Goal: Task Accomplishment & Management: Complete application form

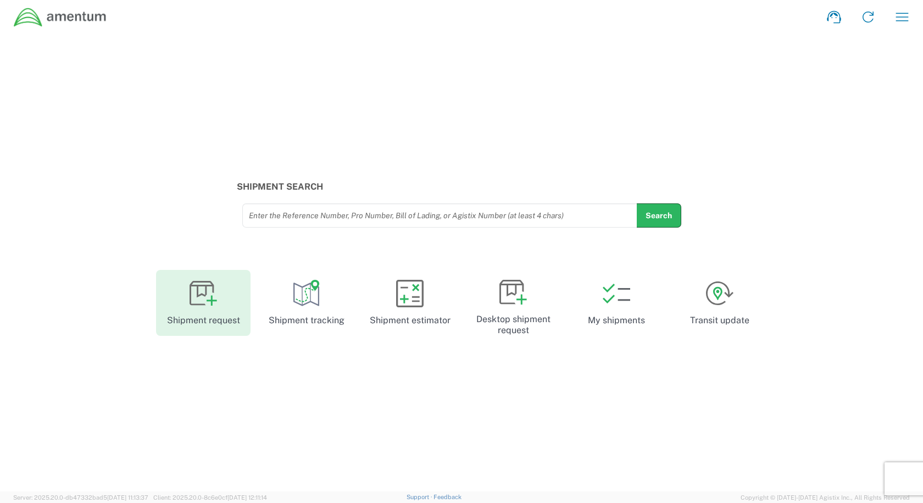
click at [229, 302] on link "Shipment request" at bounding box center [203, 303] width 95 height 66
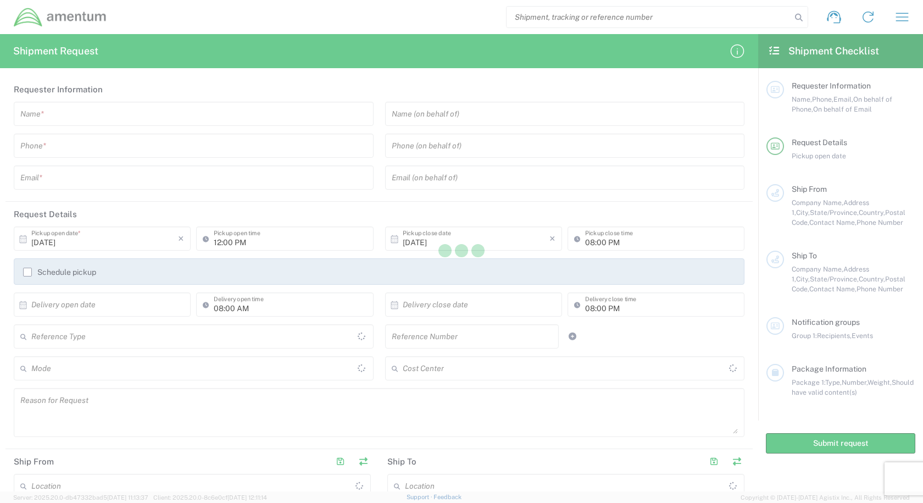
type input "[GEOGRAPHIC_DATA]"
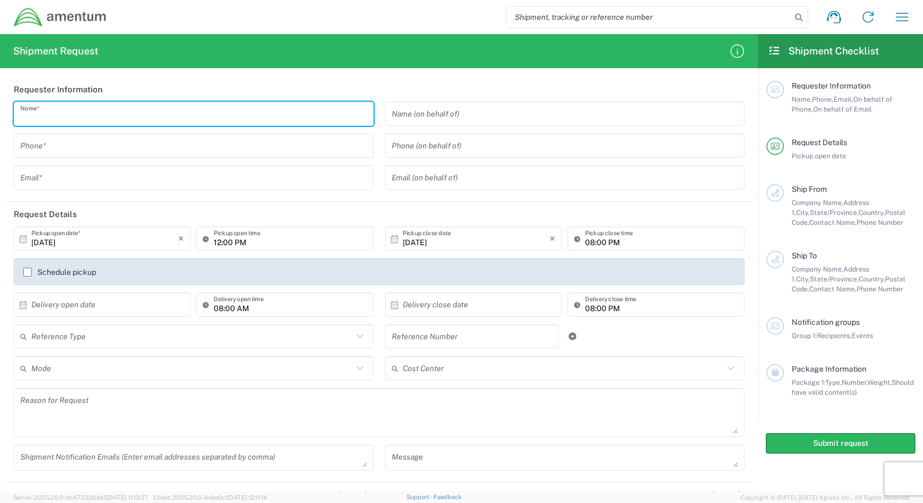
click at [224, 115] on input "text" at bounding box center [193, 113] width 347 height 19
type input "Tanner Love"
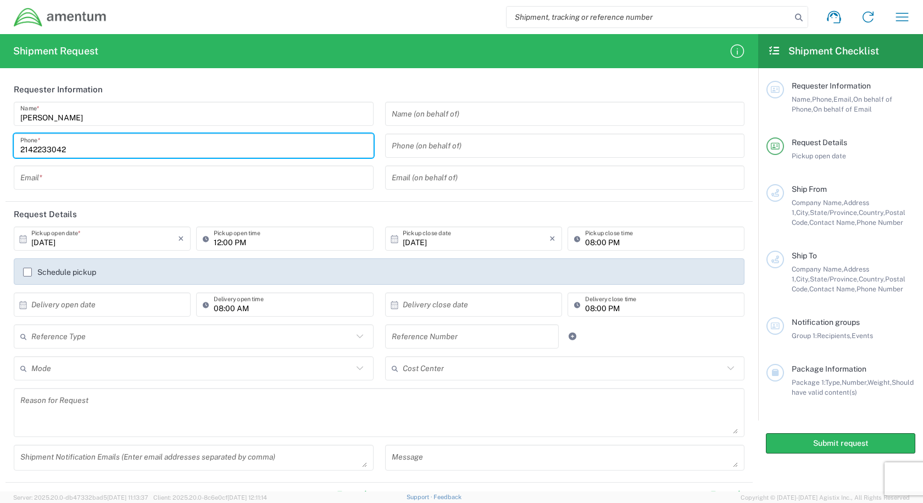
type input "2142233042"
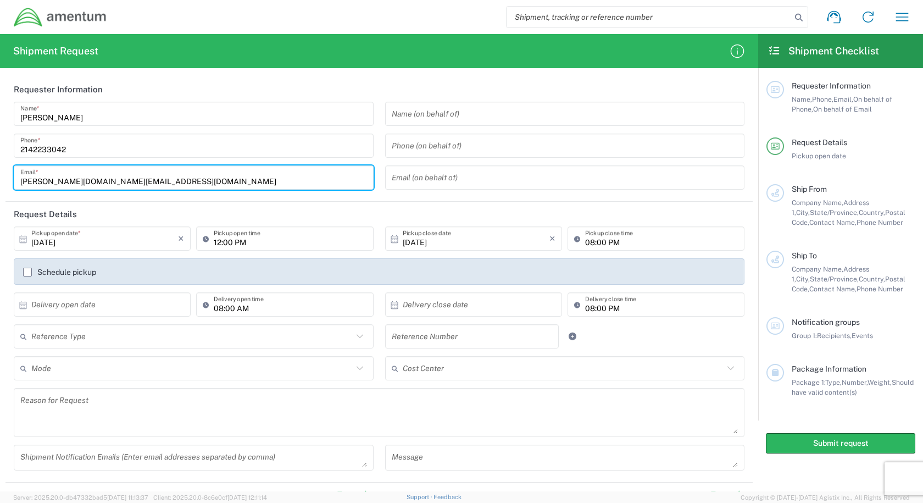
type input "tanner.love@amentum.com"
click at [136, 303] on input "text" at bounding box center [104, 304] width 147 height 19
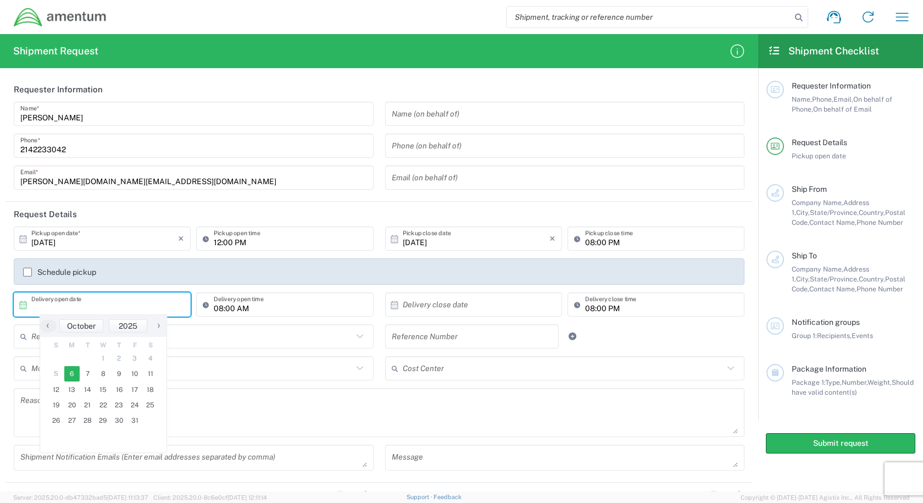
click at [73, 378] on span "6" at bounding box center [72, 373] width 16 height 15
type input "10/06/2025"
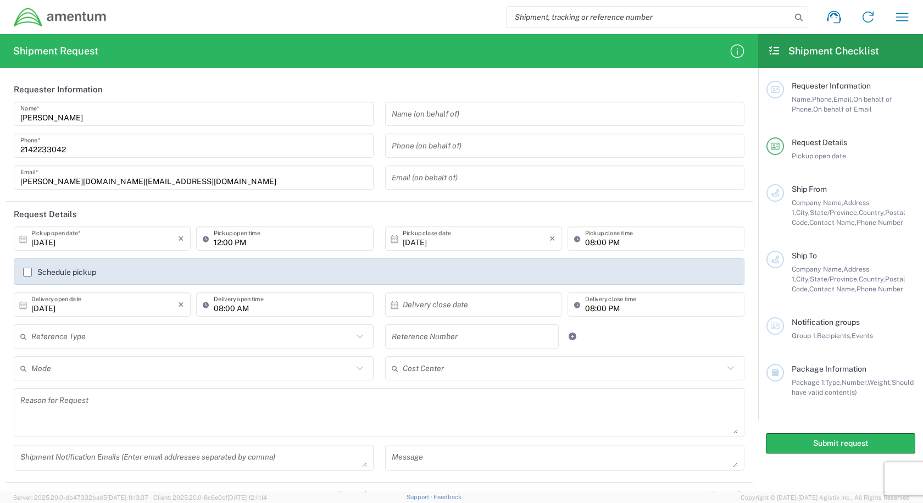
click at [302, 312] on input "08:00 AM" at bounding box center [290, 304] width 153 height 19
click at [304, 312] on input "08:00 AM" at bounding box center [290, 304] width 153 height 19
click at [620, 311] on input "08:00 PM" at bounding box center [661, 304] width 153 height 19
click at [623, 307] on input "08:00 PM" at bounding box center [661, 304] width 153 height 19
click at [589, 311] on input "08:00 PM" at bounding box center [661, 304] width 153 height 19
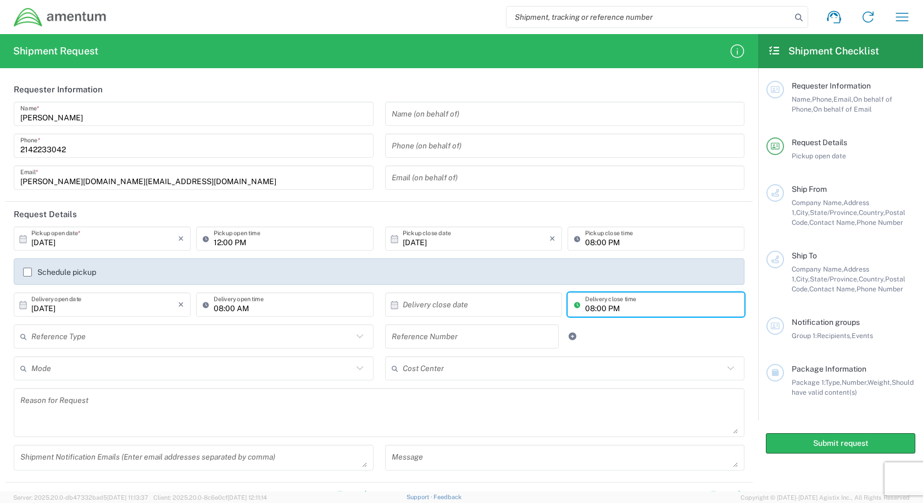
click at [587, 309] on input "08:00 PM" at bounding box center [661, 304] width 153 height 19
type input "04:00 PM"
drag, startPoint x: 631, startPoint y: 336, endPoint x: 626, endPoint y: 333, distance: 6.7
click at [630, 332] on div "Reference Type Customer Ref General Project Number RMA VAT Number Reference Num…" at bounding box center [379, 340] width 743 height 32
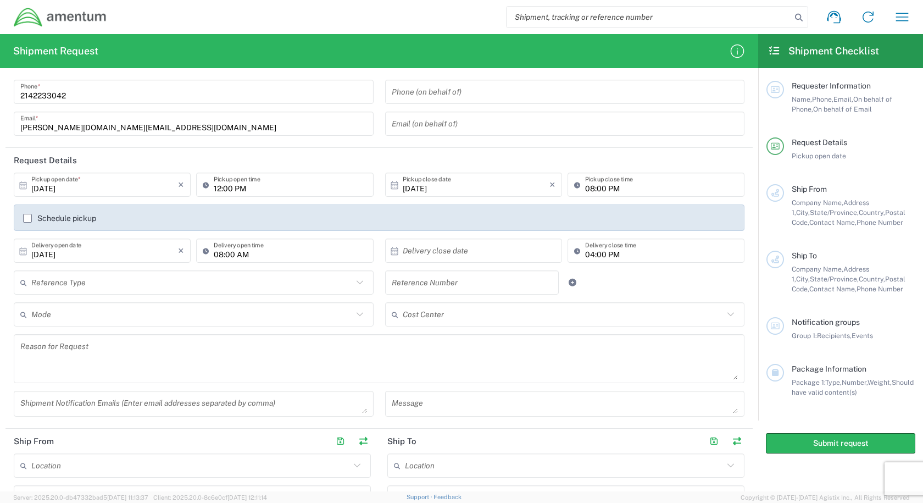
scroll to position [55, 0]
click at [495, 284] on input "text" at bounding box center [472, 281] width 161 height 19
click at [353, 286] on icon at bounding box center [360, 281] width 14 height 14
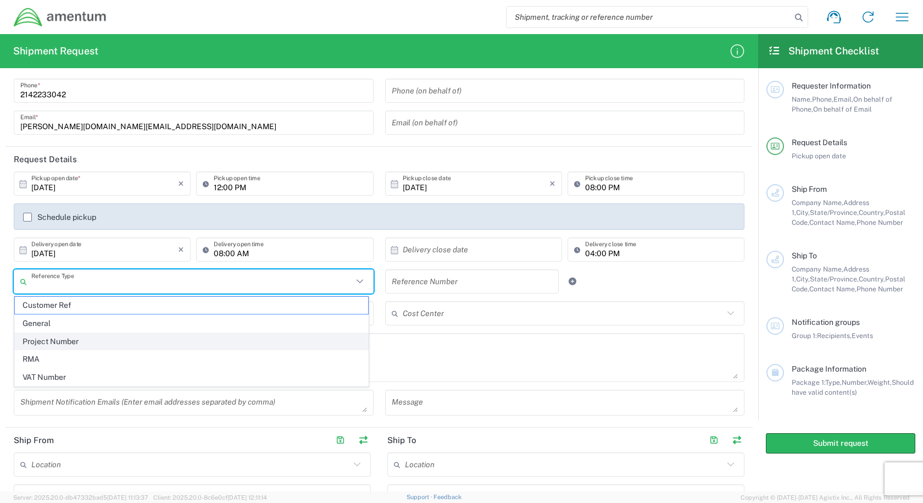
click at [155, 335] on span "Project Number" at bounding box center [191, 341] width 353 height 17
type input "Project Number"
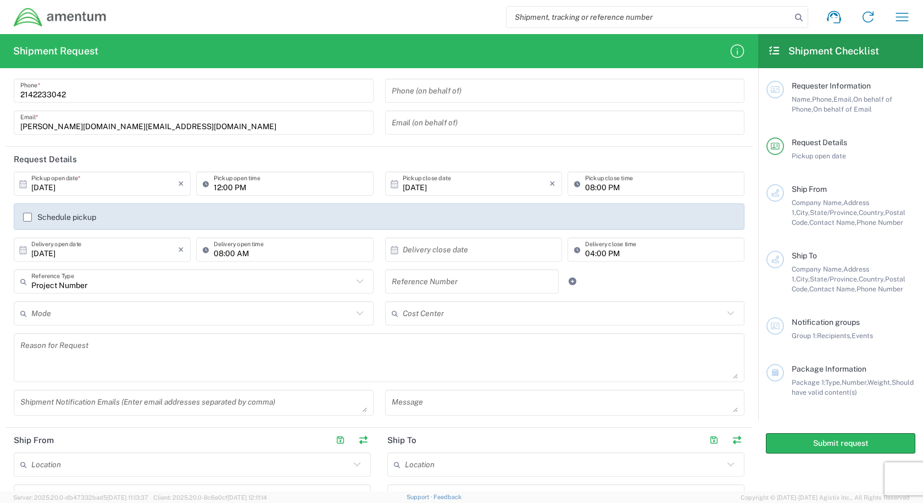
click at [457, 279] on input "text" at bounding box center [472, 281] width 161 height 19
paste input "401J.00.00.F.DP01.0050"
type input "401J.00.00.F.DP01.0050"
click at [657, 276] on div "Project Number Reference Type Customer Ref General Project Number RMA VAT Numbe…" at bounding box center [379, 285] width 743 height 32
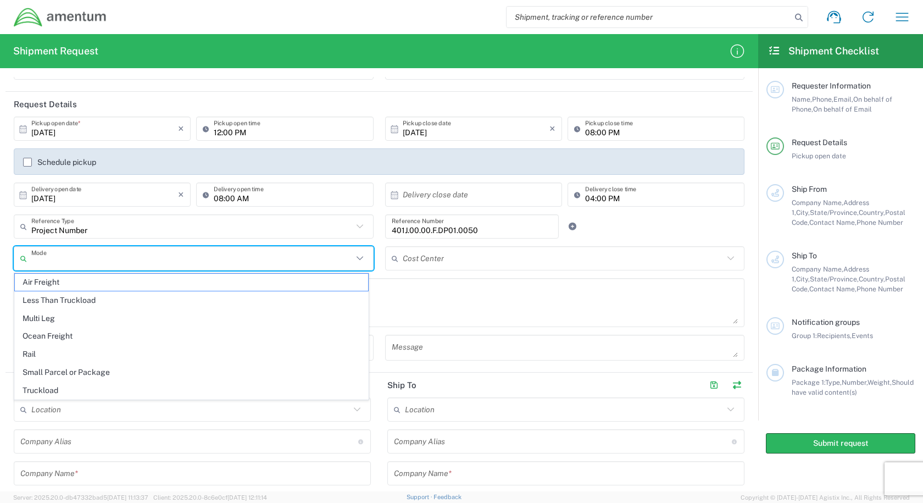
click at [332, 257] on input "text" at bounding box center [192, 258] width 322 height 19
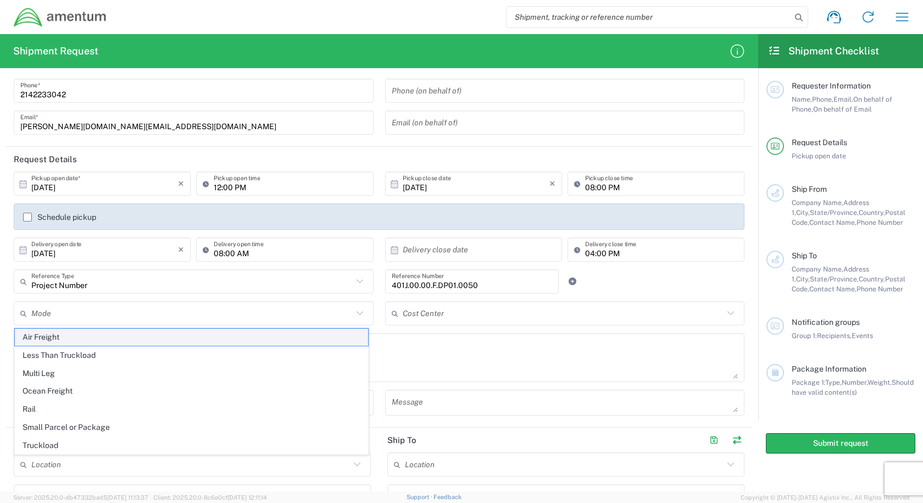
click at [118, 333] on span "Air Freight" at bounding box center [191, 337] width 353 height 17
type input "Air Freight"
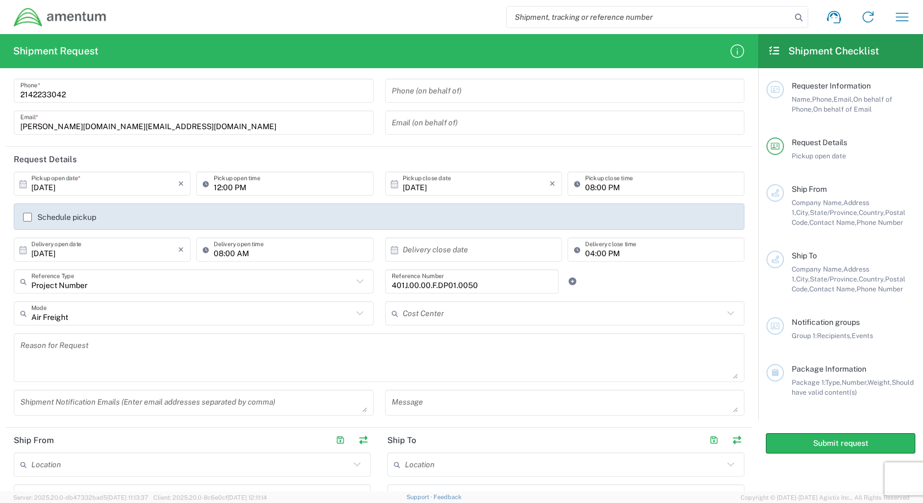
click at [489, 347] on textarea at bounding box center [379, 357] width 718 height 42
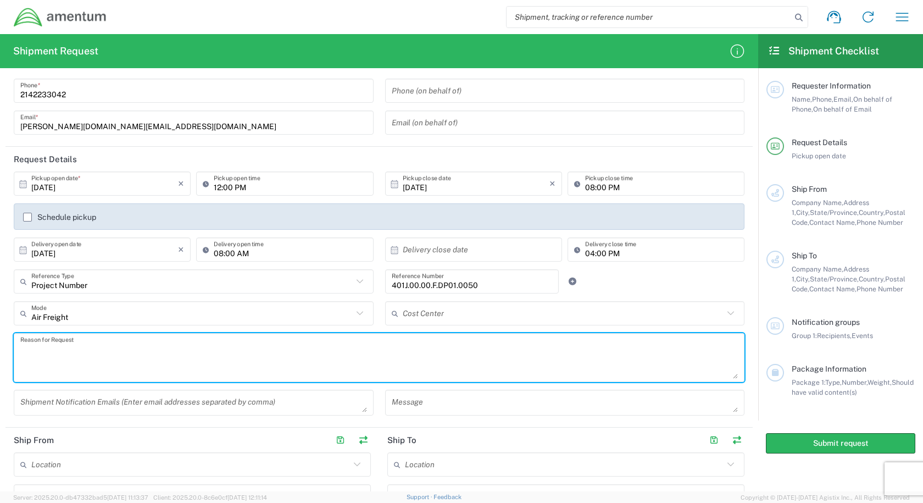
click at [474, 313] on input "text" at bounding box center [564, 313] width 322 height 19
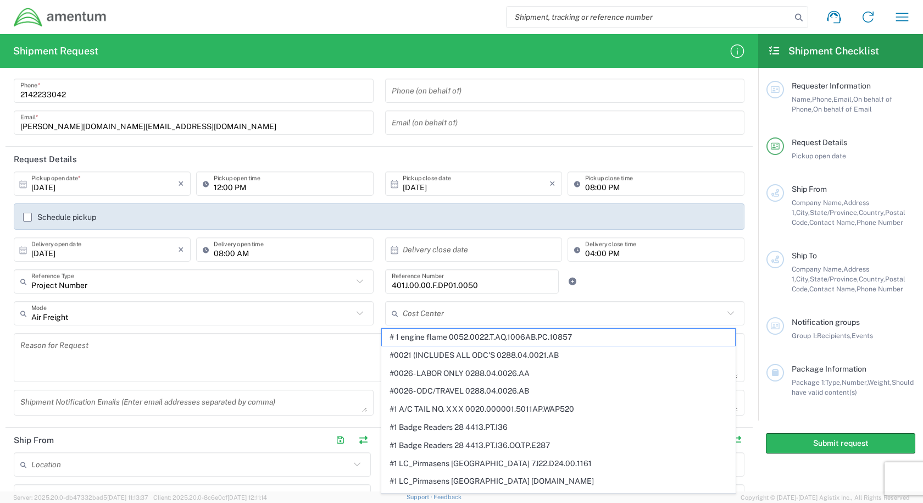
click at [621, 280] on div "Project Number Reference Type Customer Ref General Project Number RMA VAT Numbe…" at bounding box center [379, 285] width 743 height 32
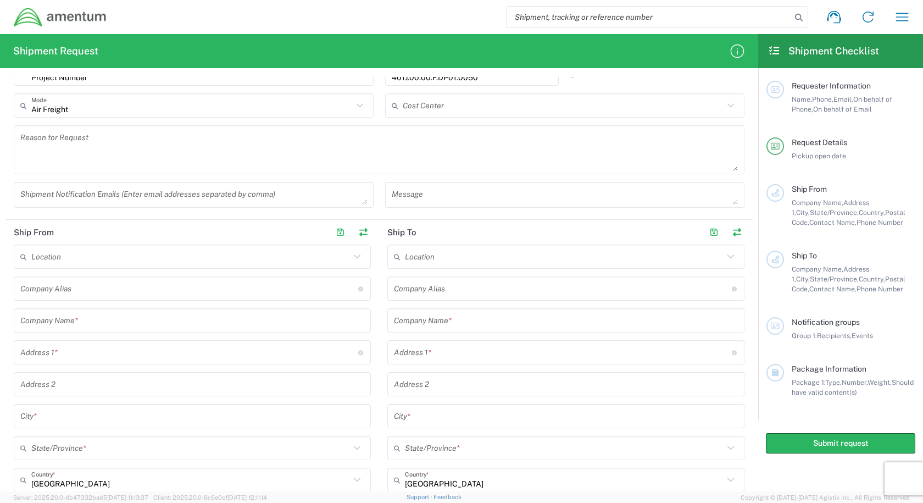
scroll to position [275, 0]
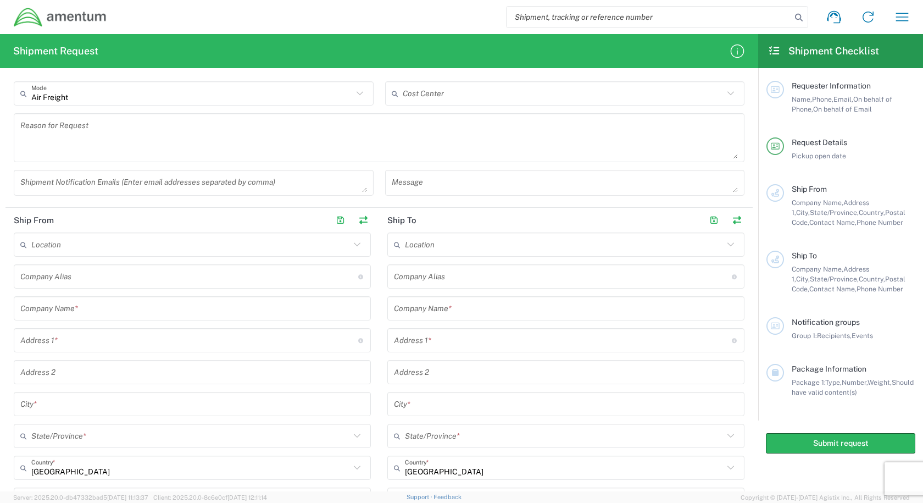
click at [115, 313] on input "text" at bounding box center [192, 308] width 344 height 19
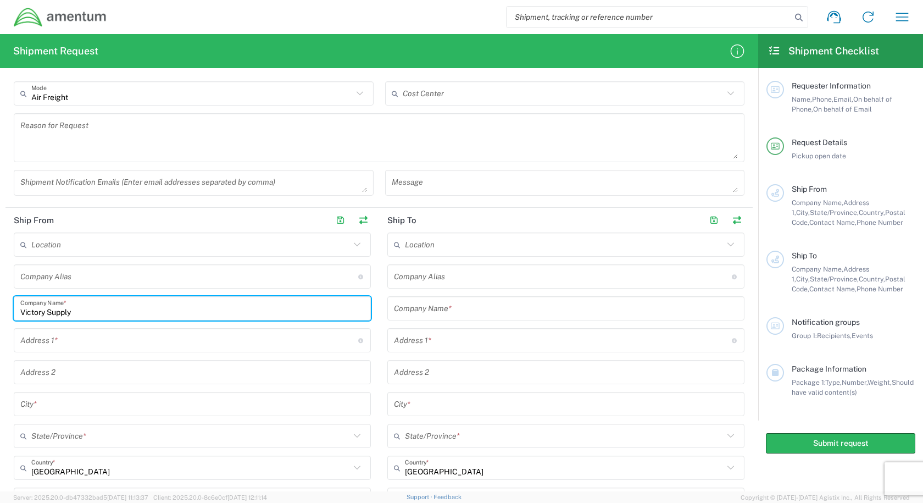
type input "Victory Supply"
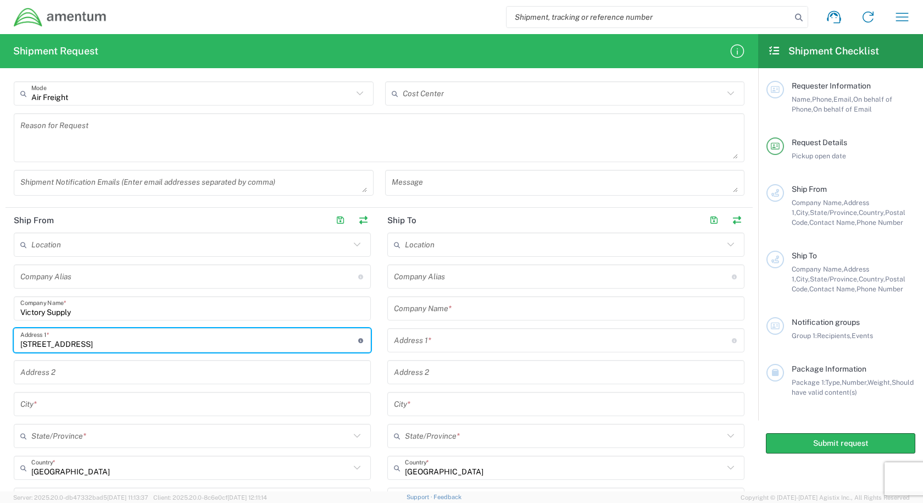
type input "7025 Industrial Park Rd"
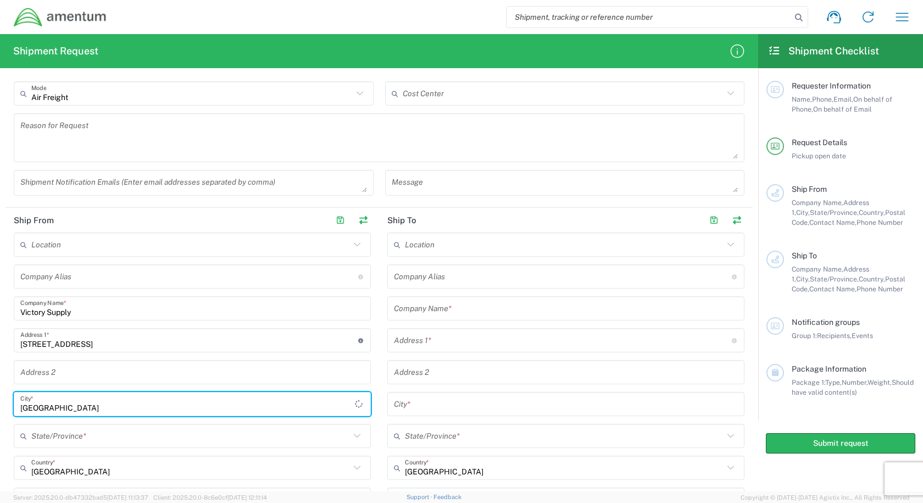
type input "Mt Pleasant"
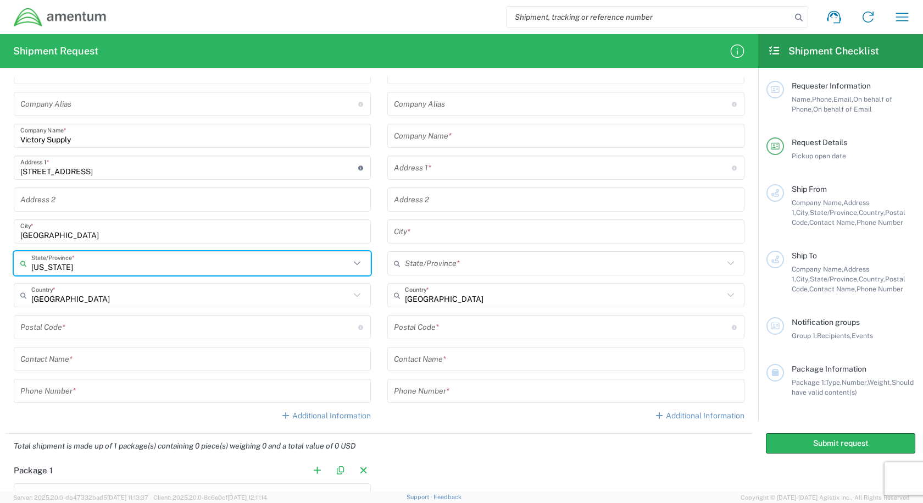
scroll to position [495, 0]
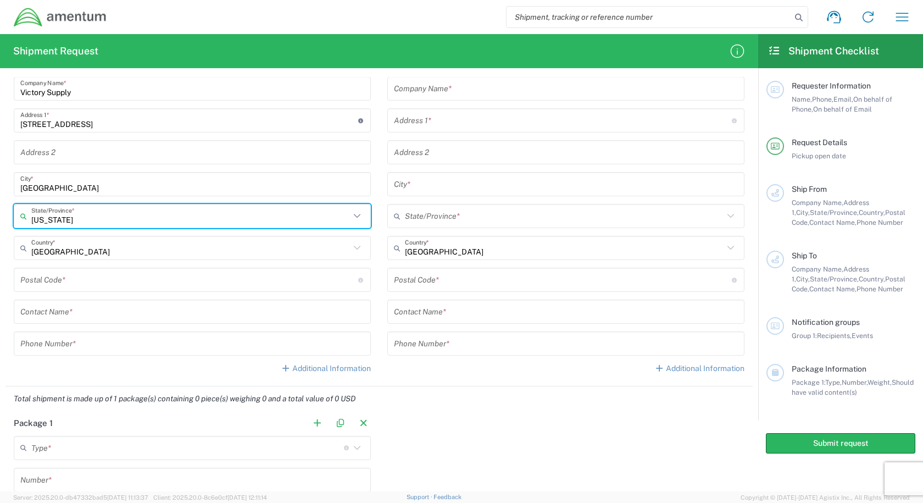
type input "Tennessee"
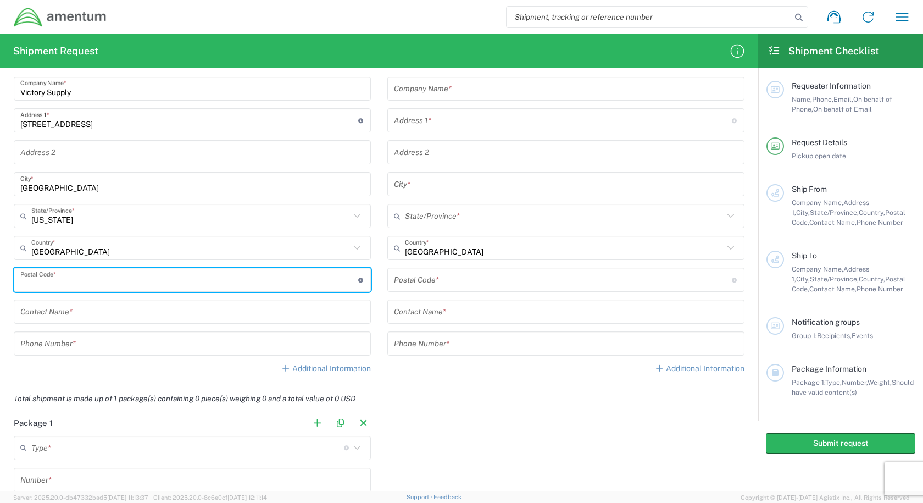
click at [143, 279] on input "undefined" at bounding box center [189, 279] width 338 height 19
type input "38474"
click at [141, 306] on input "text" at bounding box center [192, 311] width 344 height 19
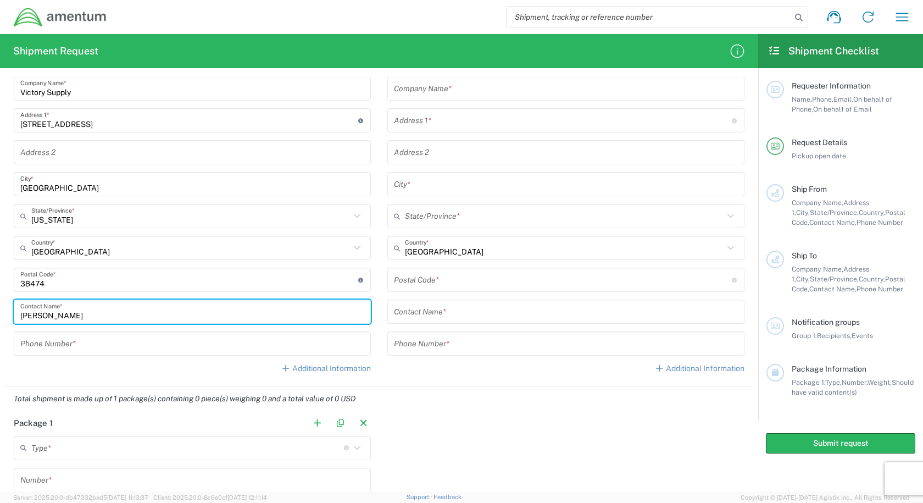
type input "Jenson"
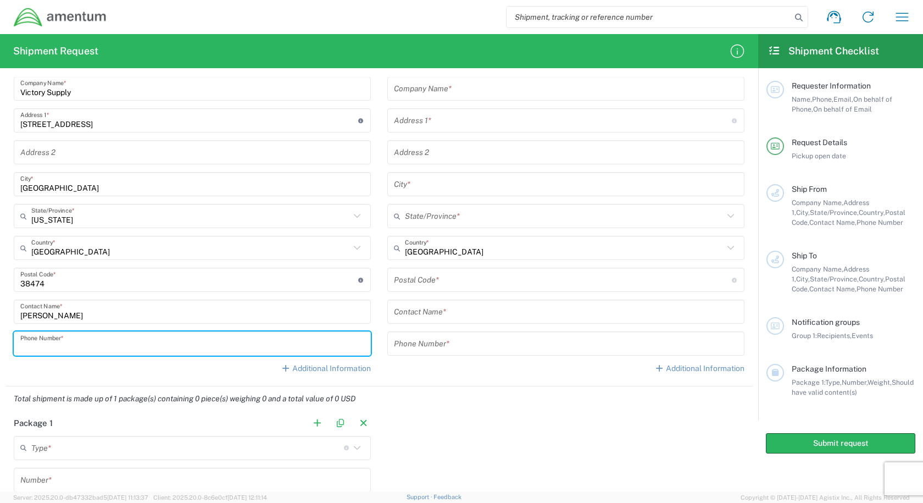
click at [115, 340] on input "tel" at bounding box center [192, 343] width 344 height 19
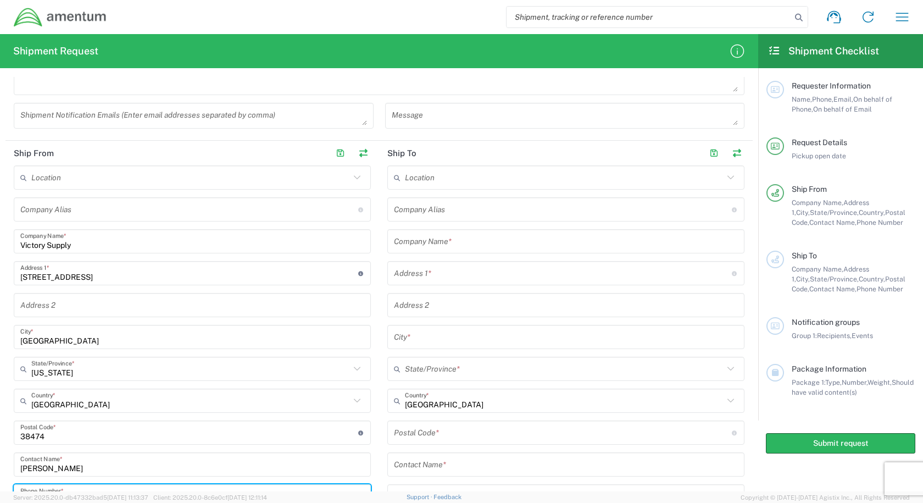
scroll to position [330, 0]
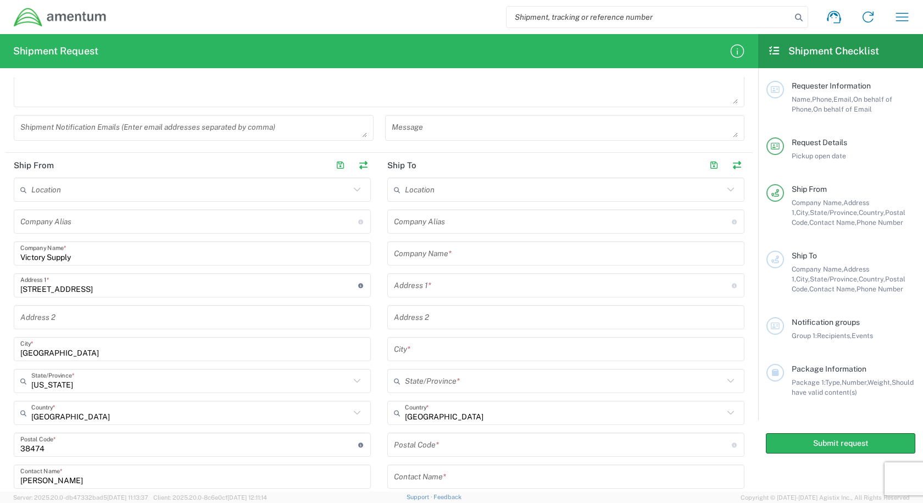
type input "2142233042"
click at [724, 189] on icon at bounding box center [731, 189] width 14 height 14
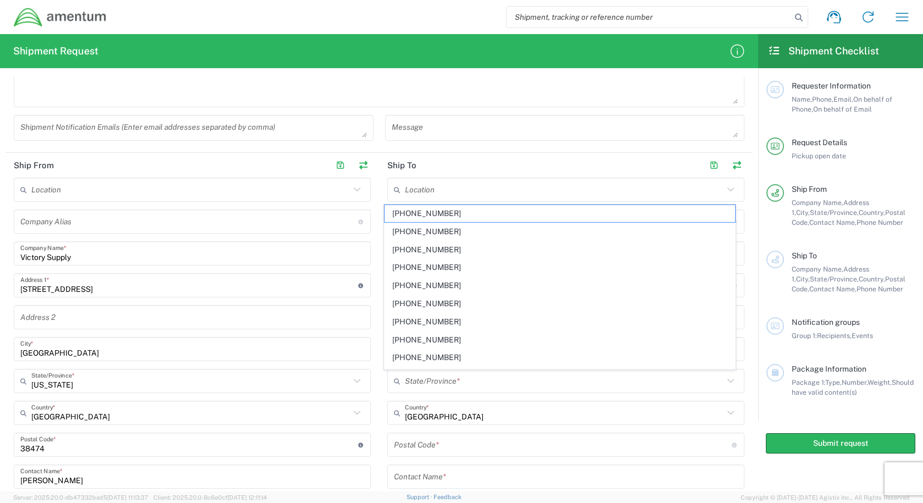
click at [728, 189] on icon at bounding box center [731, 189] width 7 height 4
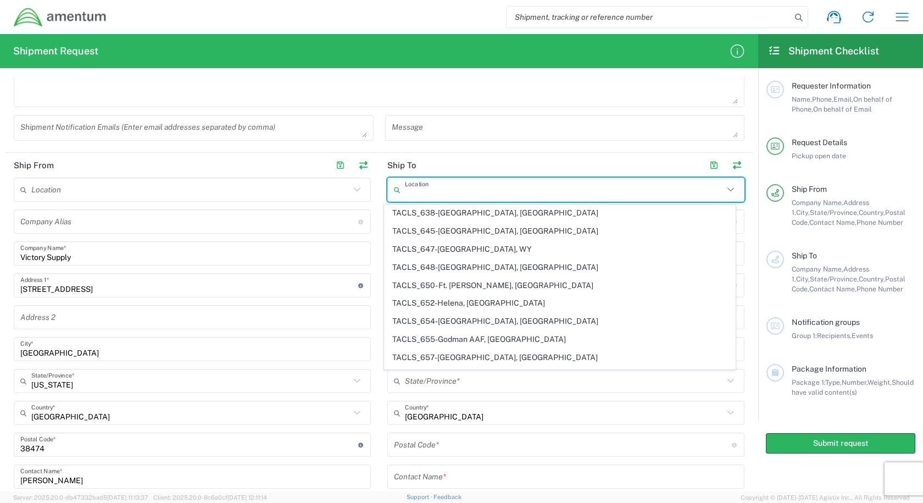
scroll to position [4927, 0]
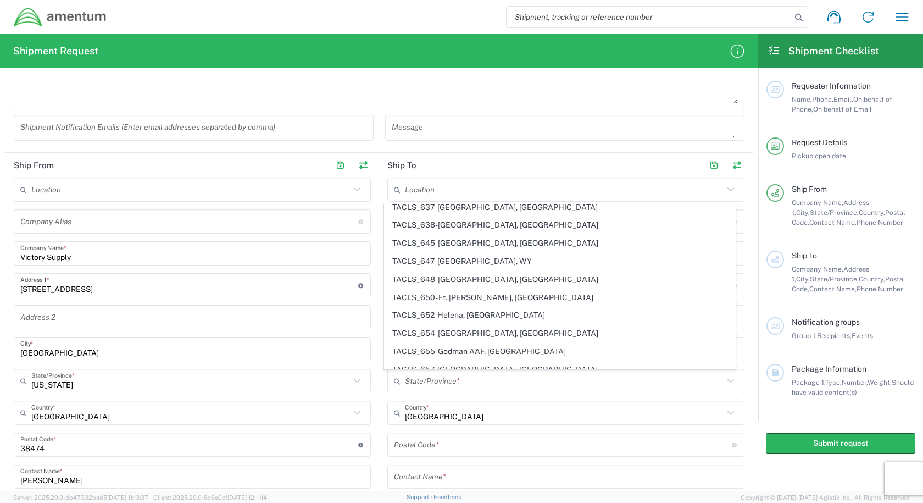
click at [487, 162] on header "Ship To" at bounding box center [566, 165] width 374 height 25
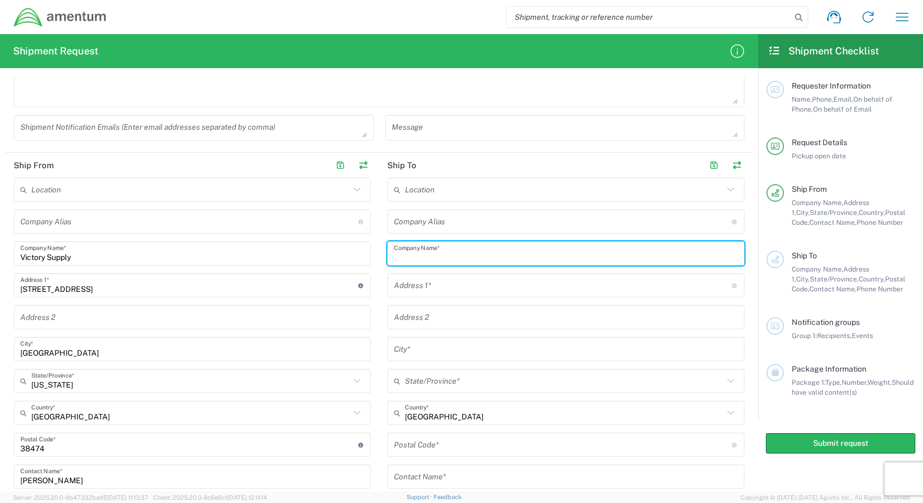
click at [481, 256] on input "text" at bounding box center [566, 253] width 344 height 19
type input "Amentum"
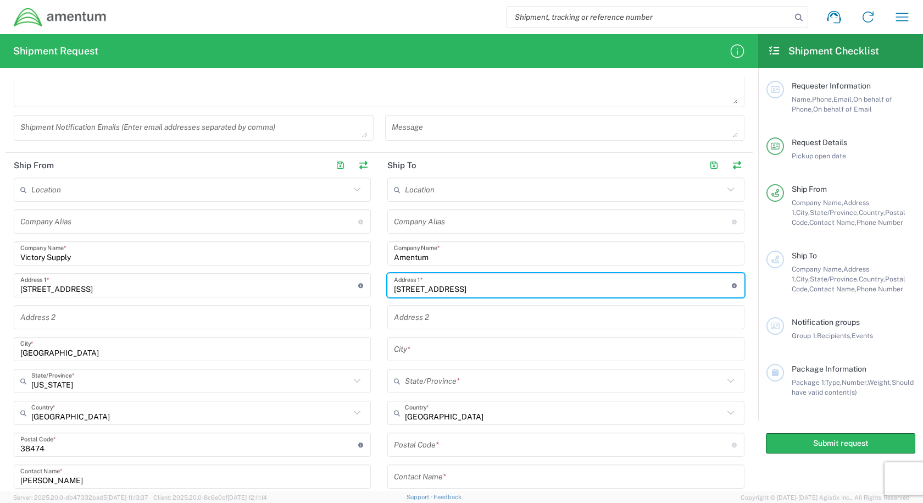
type input "6920 Digital road"
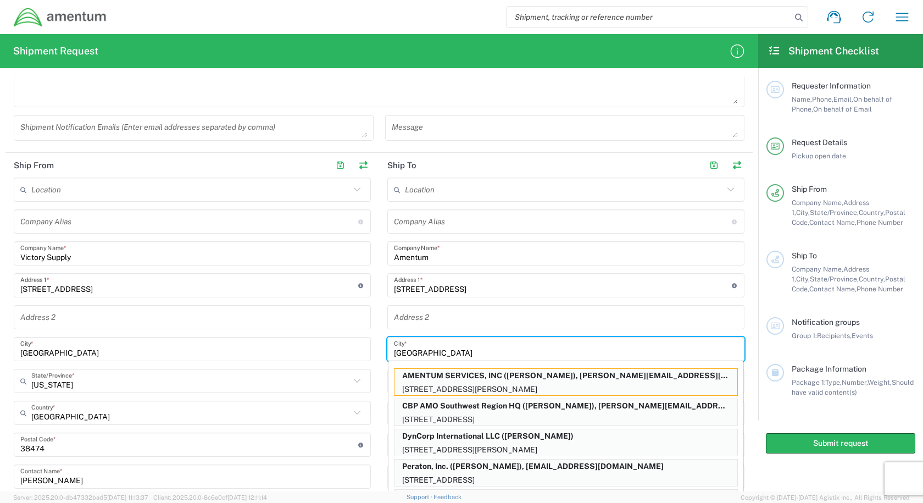
type input "El Paso"
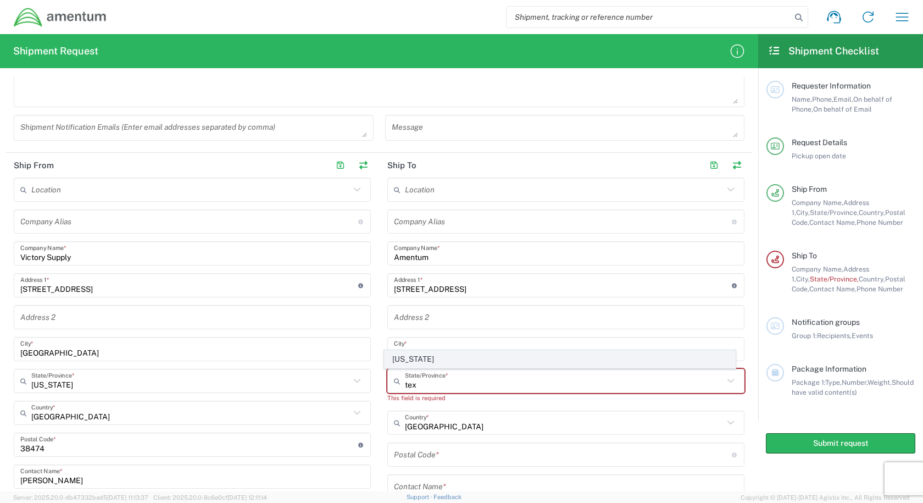
click at [445, 361] on span "Texas" at bounding box center [560, 359] width 351 height 17
type input "Texas"
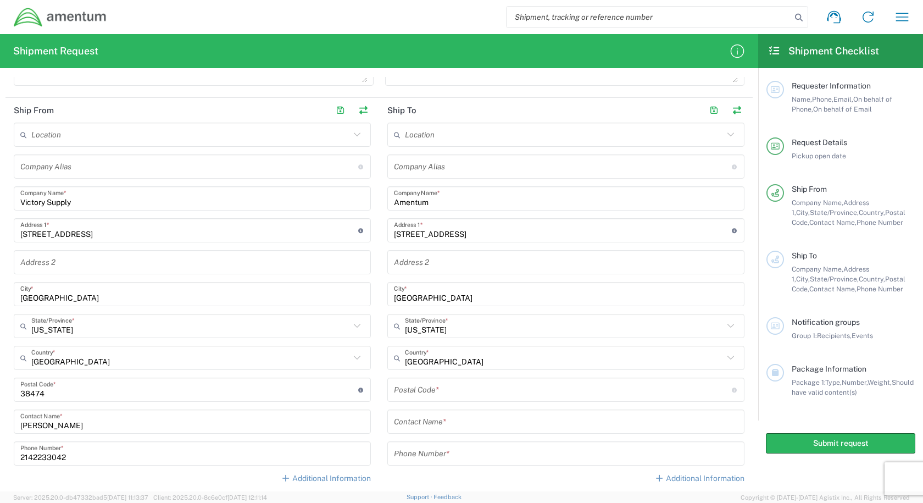
scroll to position [440, 0]
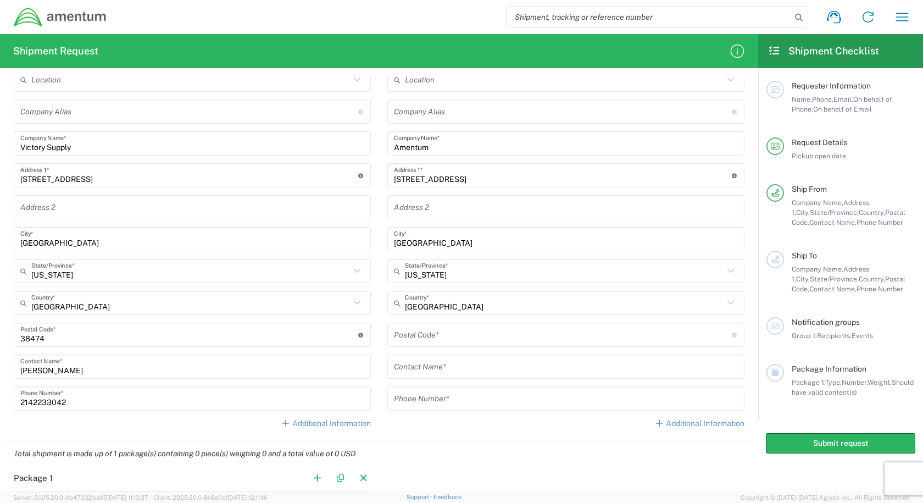
drag, startPoint x: 482, startPoint y: 335, endPoint x: 482, endPoint y: 328, distance: 6.6
click at [482, 335] on input "undefined" at bounding box center [563, 334] width 338 height 19
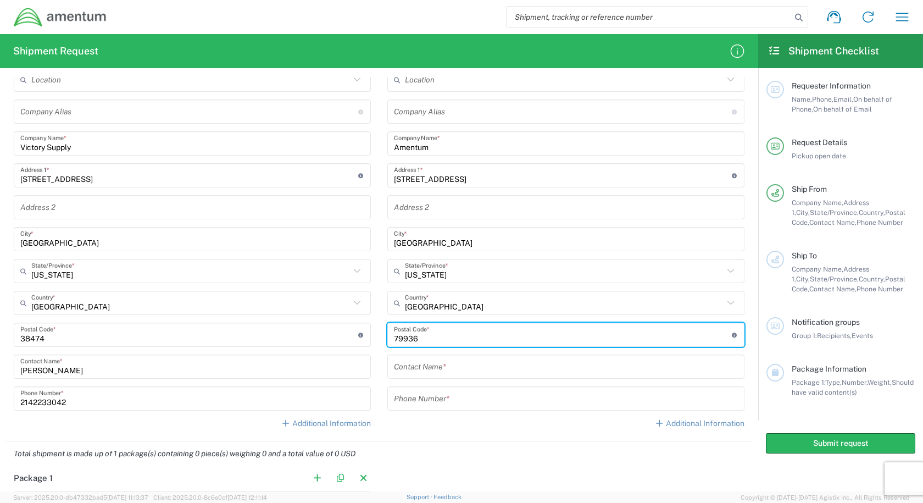
type input "79936"
click at [494, 368] on input "text" at bounding box center [566, 366] width 344 height 19
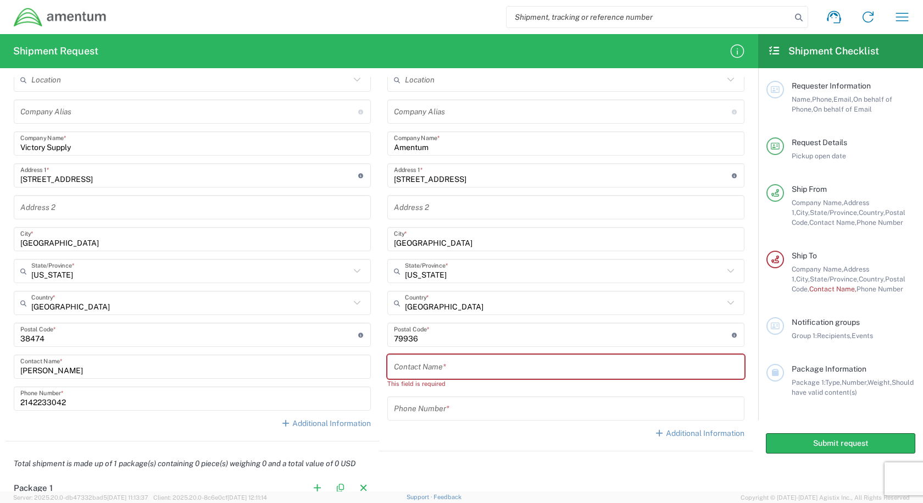
click at [511, 372] on input "text" at bounding box center [566, 366] width 344 height 19
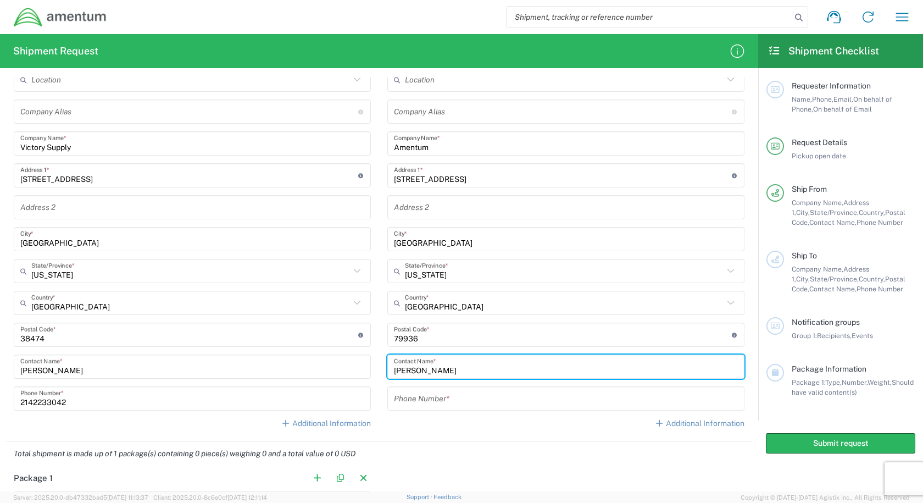
drag, startPoint x: 470, startPoint y: 370, endPoint x: 306, endPoint y: 376, distance: 165.0
click at [306, 376] on div "Ship From Location 1002-4122-6 1006-5256-0 1026-8910-0 1281-0560-3 1369-6441-0 …" at bounding box center [378, 242] width 747 height 398
type input "Justone"
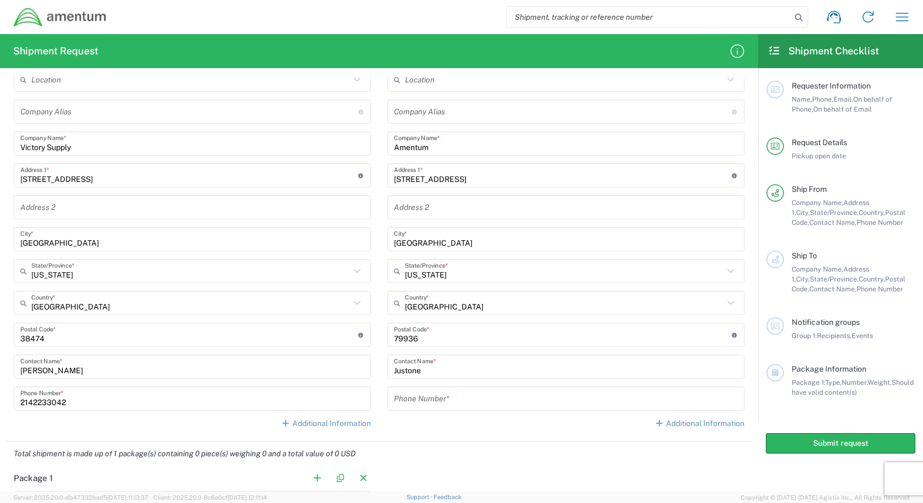
click at [420, 395] on input "tel" at bounding box center [566, 398] width 344 height 19
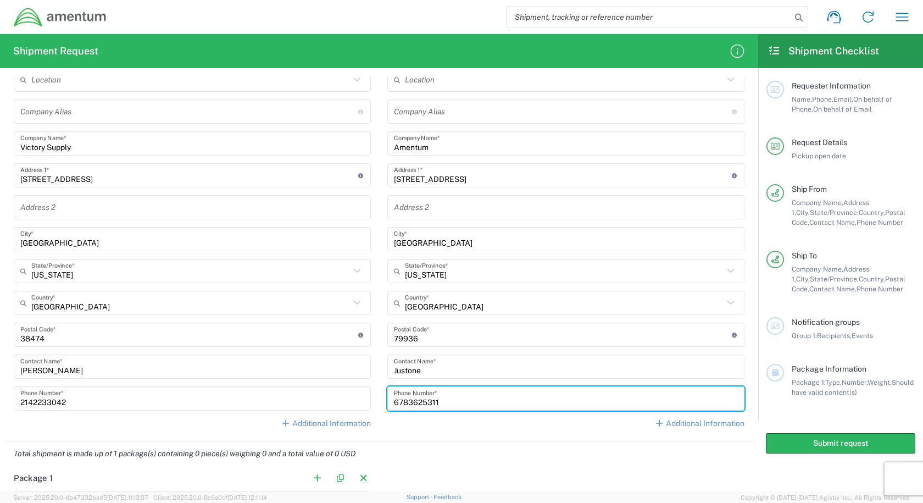
type input "6783625311"
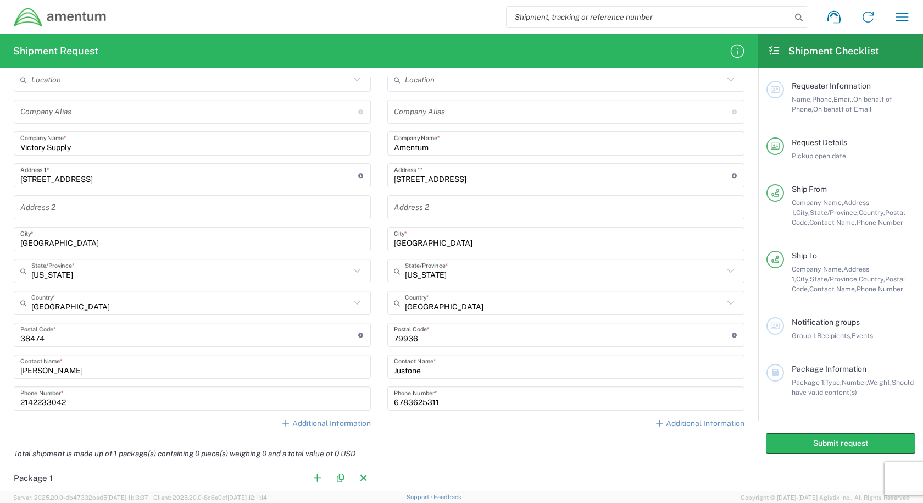
click at [533, 425] on div "Additional Information" at bounding box center [565, 423] width 357 height 11
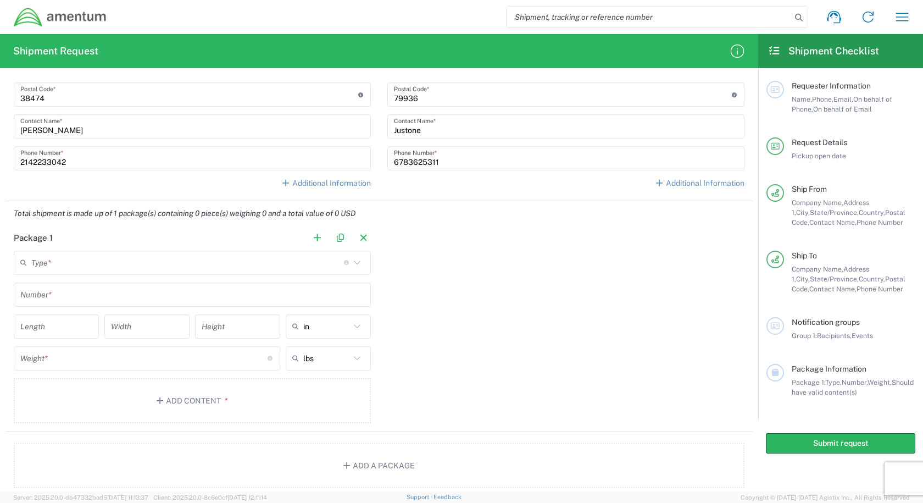
scroll to position [714, 0]
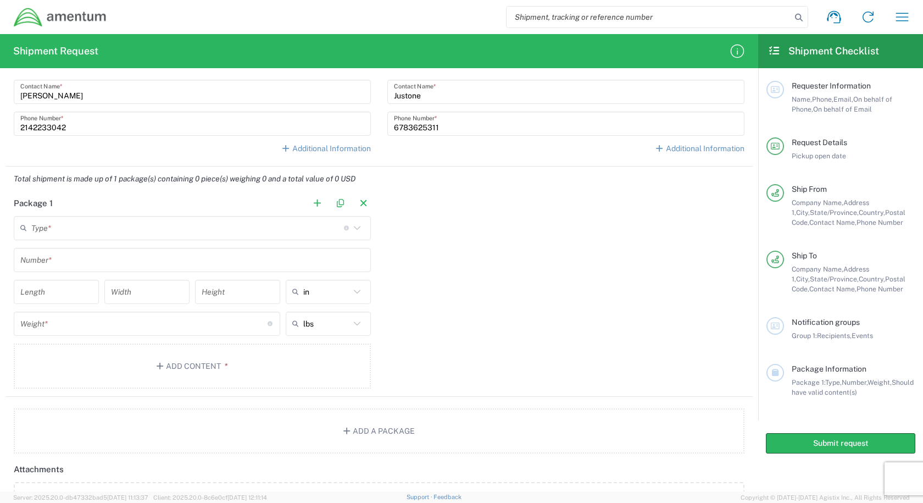
drag, startPoint x: 153, startPoint y: 229, endPoint x: 209, endPoint y: 231, distance: 56.7
click at [153, 229] on input "text" at bounding box center [187, 227] width 313 height 19
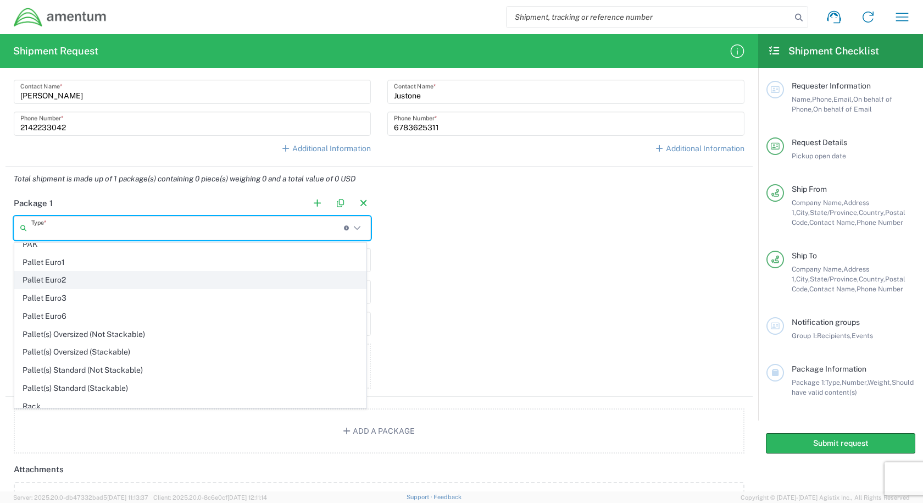
scroll to position [550, 0]
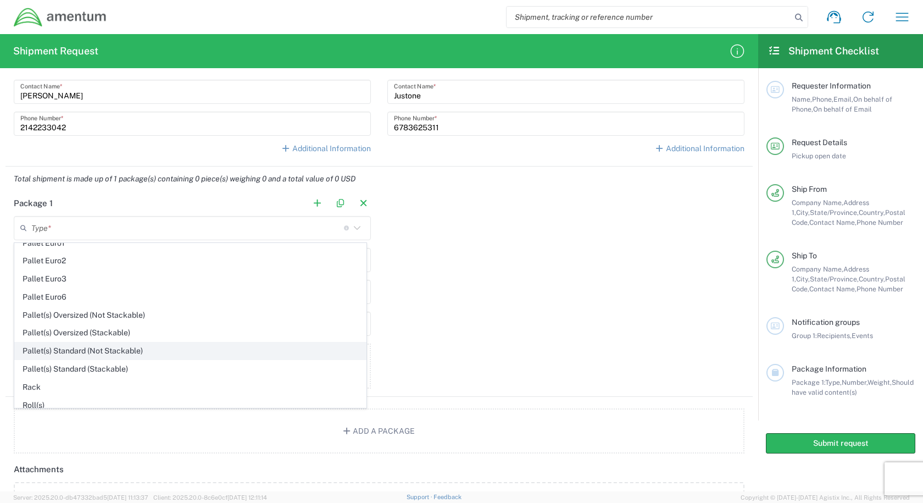
click at [188, 354] on span "Pallet(s) Standard (Not Stackable)" at bounding box center [190, 350] width 351 height 17
type input "Pallet(s) Standard (Not Stackable)"
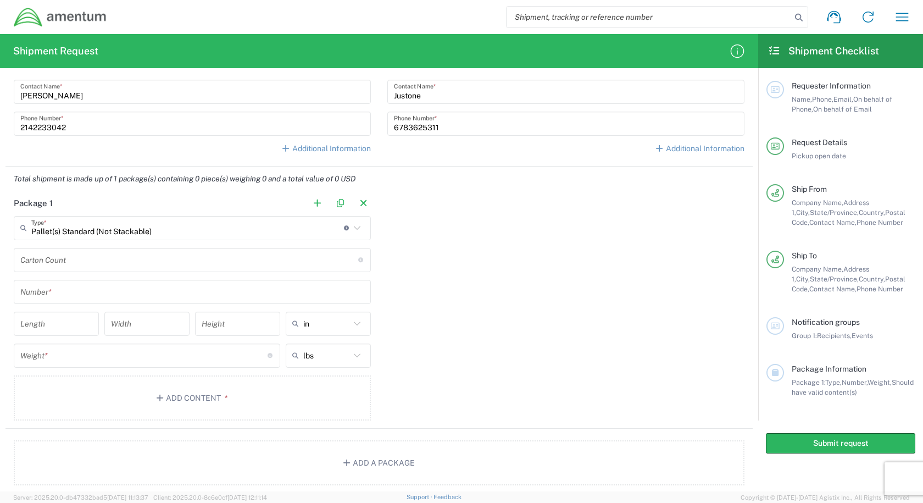
click at [127, 295] on input "text" at bounding box center [192, 291] width 344 height 19
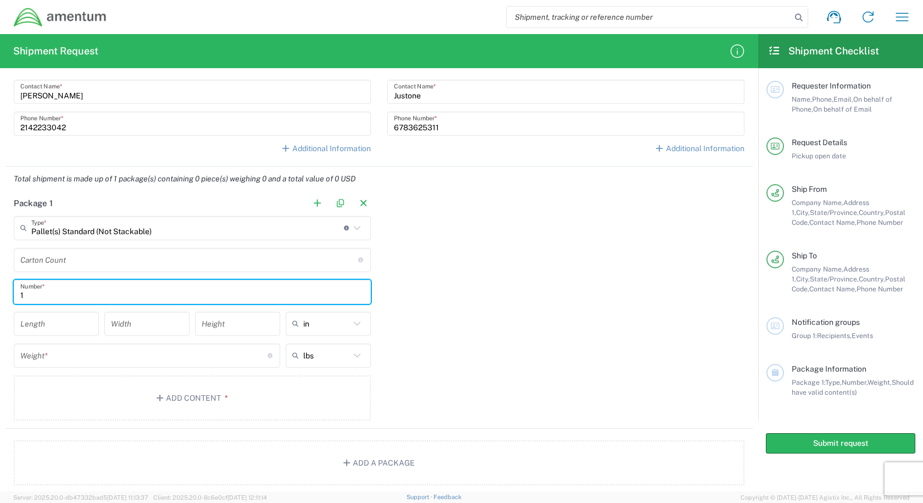
type input "1"
drag, startPoint x: 448, startPoint y: 301, endPoint x: 359, endPoint y: 304, distance: 89.1
click at [448, 301] on div "Package 1 Pallet(s) Standard (Not Stackable) Type * Material used to package go…" at bounding box center [378, 309] width 747 height 237
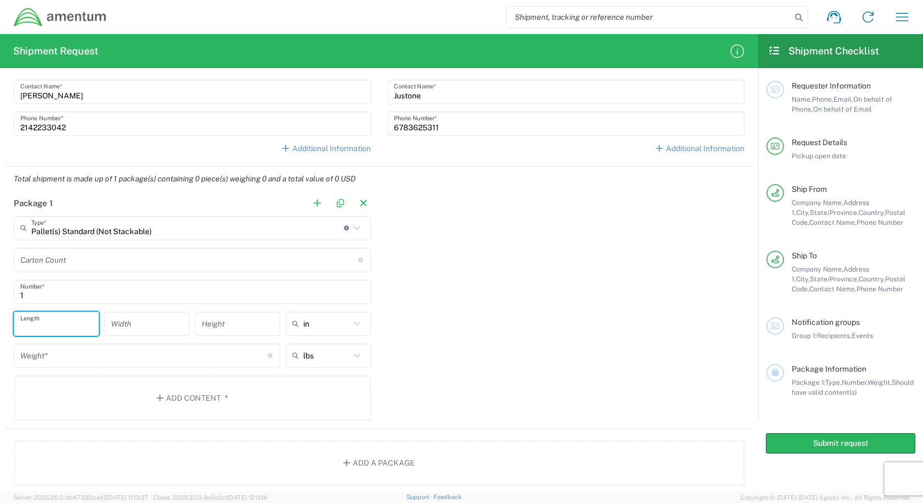
click at [50, 328] on input "number" at bounding box center [56, 323] width 72 height 19
type input "48"
click at [135, 331] on input "number" at bounding box center [147, 323] width 72 height 19
type input "40"
click at [221, 328] on input "number" at bounding box center [238, 323] width 72 height 19
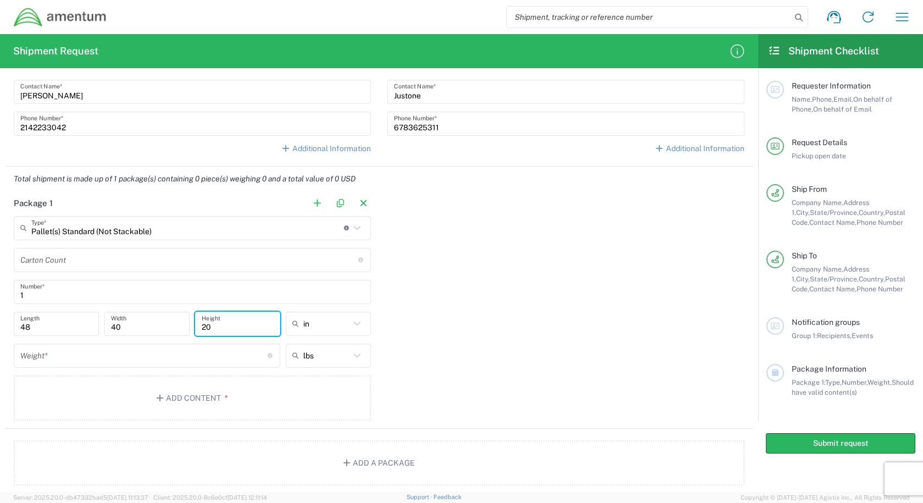
type input "20"
click at [458, 328] on div "Package 1 Pallet(s) Standard (Not Stackable) Type * Material used to package go…" at bounding box center [378, 309] width 747 height 237
click at [138, 357] on input "number" at bounding box center [143, 355] width 247 height 19
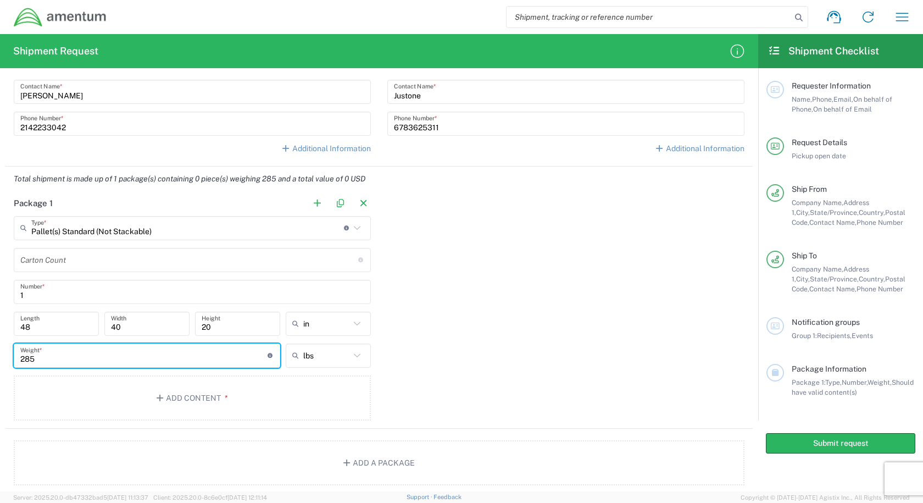
type input "285"
click at [418, 353] on div "Package 1 Pallet(s) Standard (Not Stackable) Type * Material used to package go…" at bounding box center [378, 309] width 747 height 237
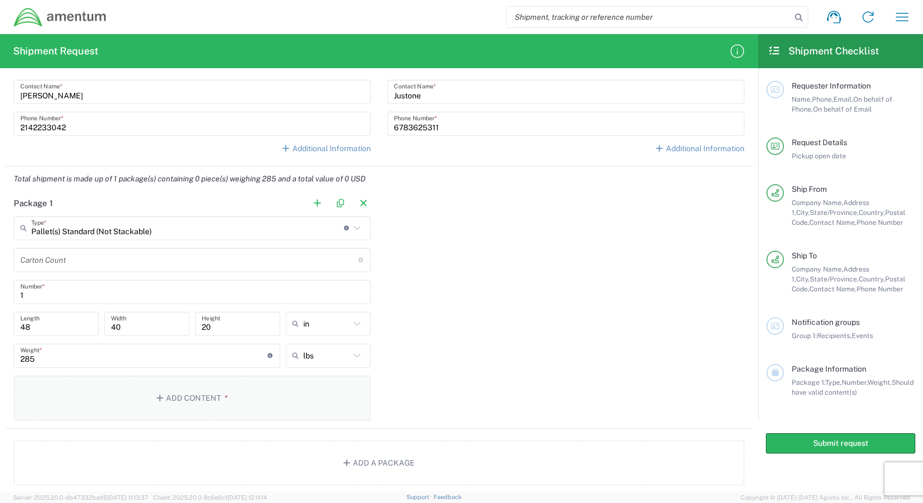
click at [255, 387] on button "Add Content *" at bounding box center [192, 397] width 357 height 45
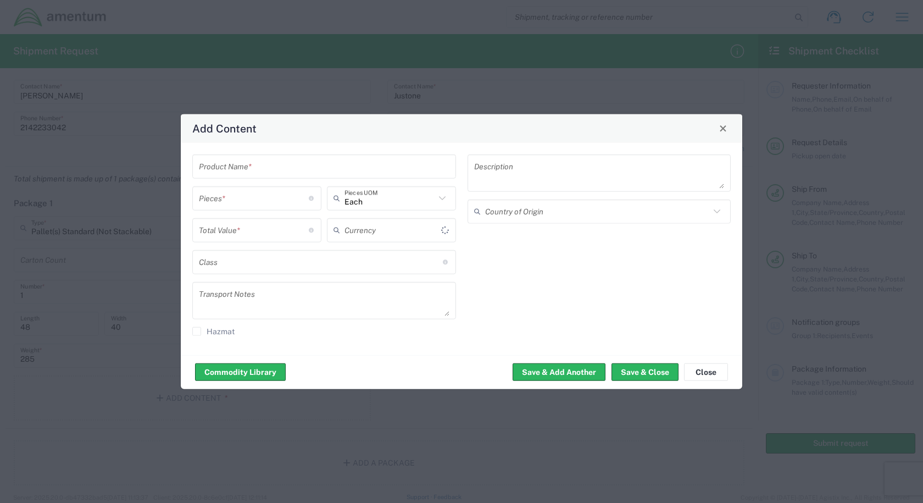
type input "US Dollar"
click at [319, 169] on input "text" at bounding box center [324, 166] width 251 height 19
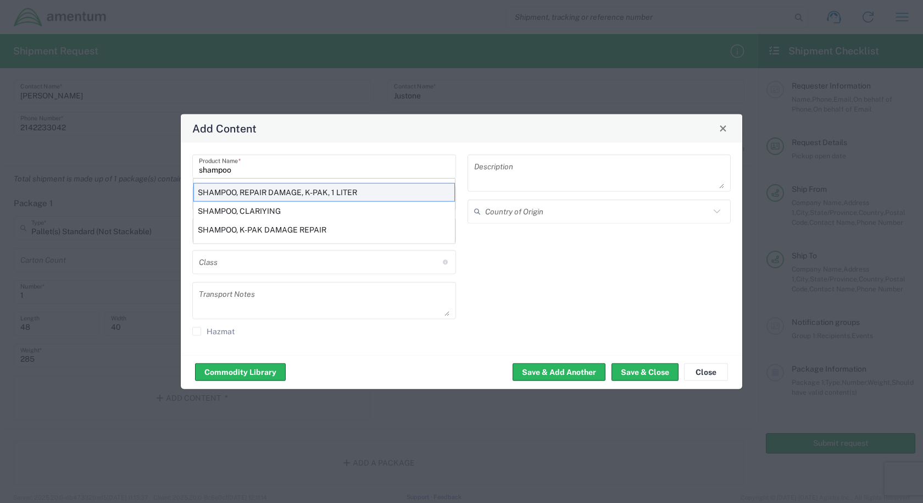
click at [379, 196] on div "SHAMPOO, REPAIR DAMAGE, K-PAK, 1 LITER" at bounding box center [324, 191] width 262 height 19
type input "SHAMPOO, REPAIR DAMAGE, K-PAK, 1 LITER"
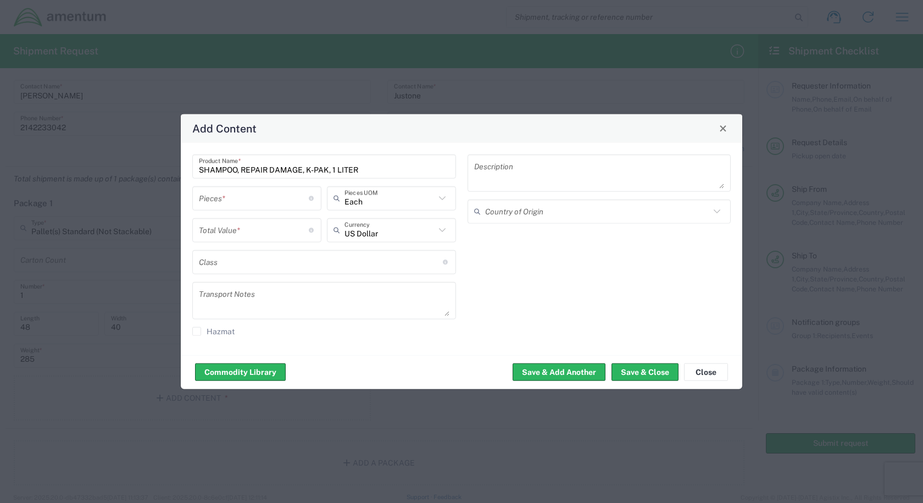
click at [251, 203] on input "number" at bounding box center [254, 198] width 110 height 19
type input "10"
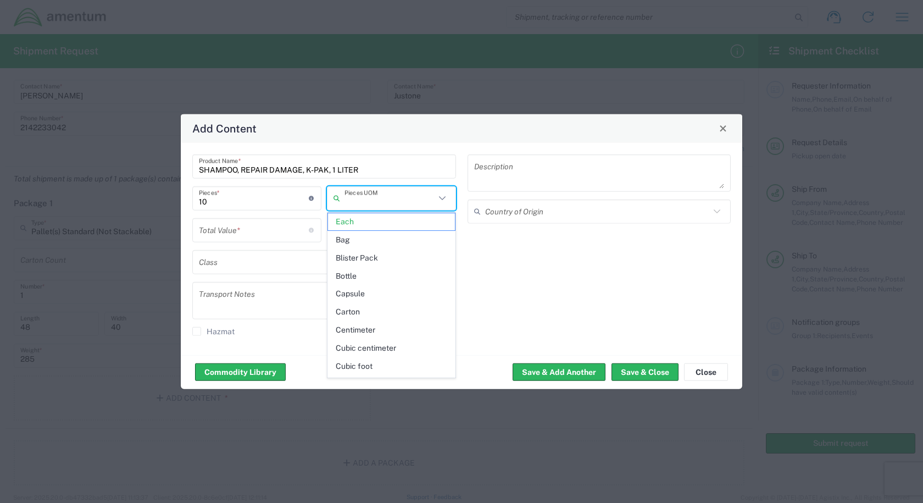
click at [398, 202] on input "text" at bounding box center [390, 198] width 91 height 19
type input "c"
click at [396, 224] on span "Each" at bounding box center [391, 221] width 127 height 17
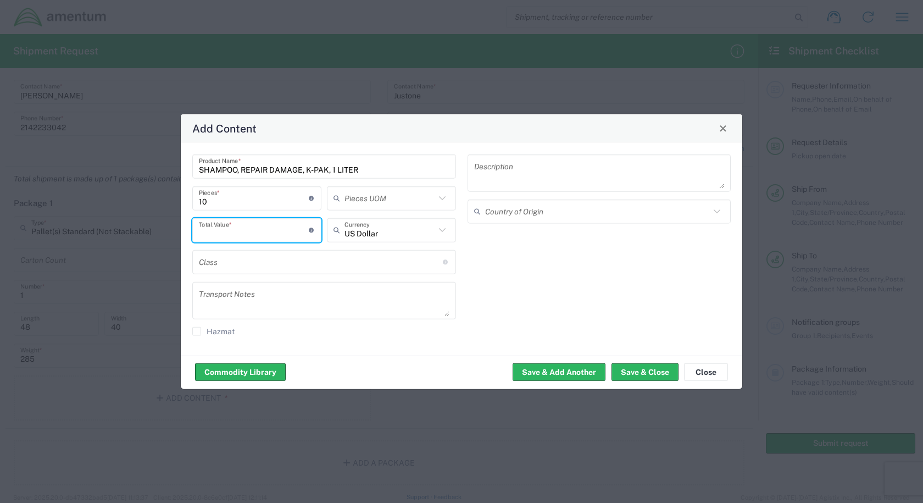
click at [278, 232] on input "number" at bounding box center [254, 229] width 110 height 19
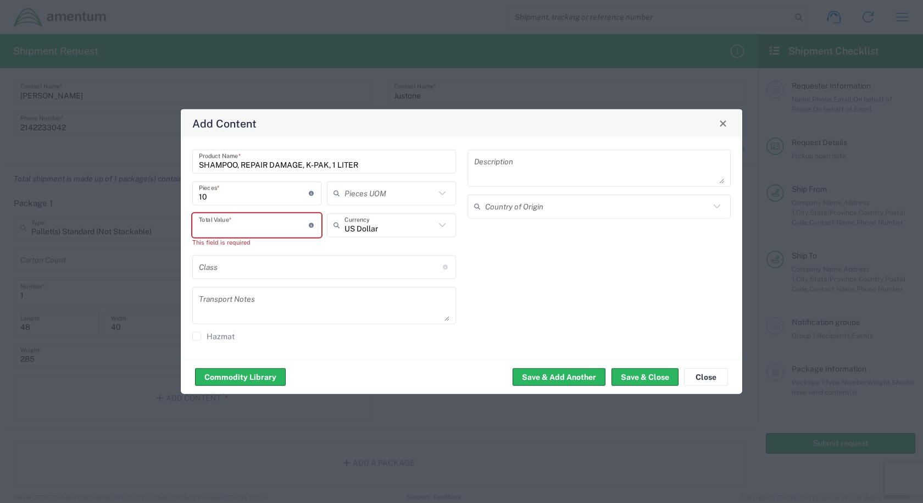
click at [251, 223] on input "number" at bounding box center [254, 224] width 110 height 19
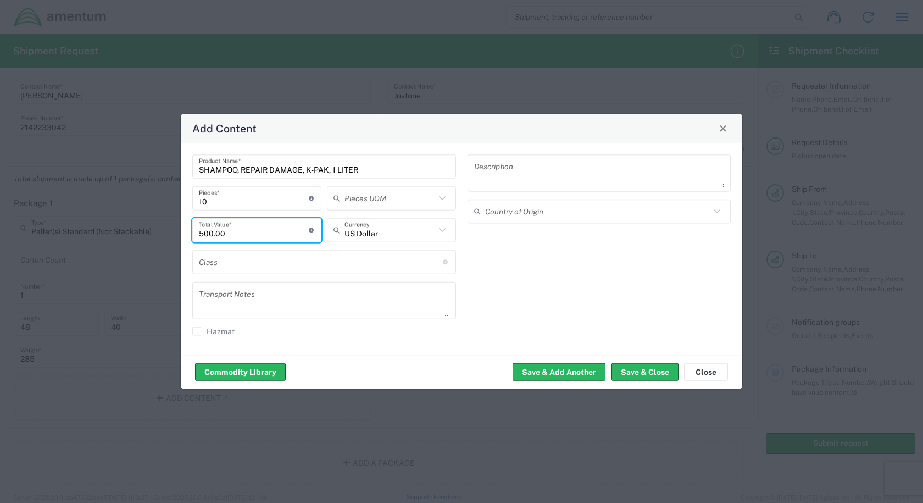
type input "500.00"
click at [497, 284] on div "Description Country of Origin" at bounding box center [599, 248] width 275 height 189
click at [553, 168] on textarea at bounding box center [599, 172] width 251 height 31
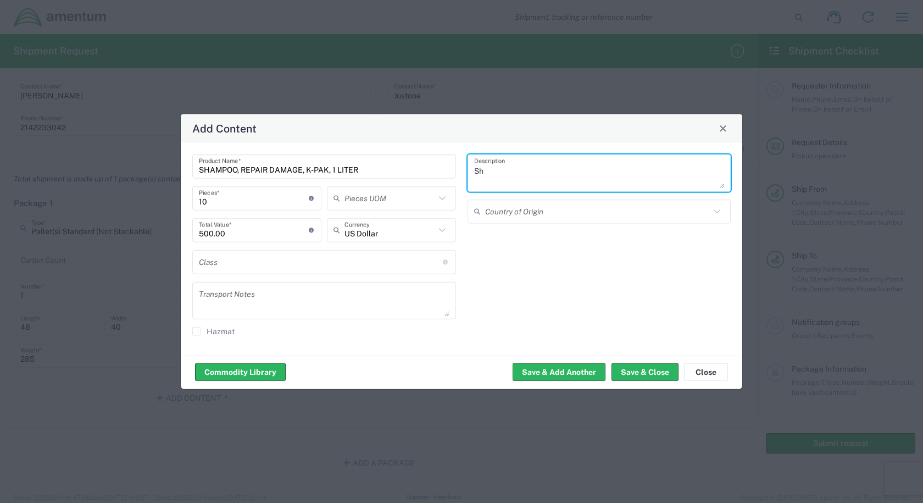
type textarea "S"
click at [553, 174] on textarea "Hygiene product" at bounding box center [599, 172] width 251 height 31
type textarea "Hygiene product"
click at [724, 215] on div "Country of Origin" at bounding box center [600, 211] width 264 height 24
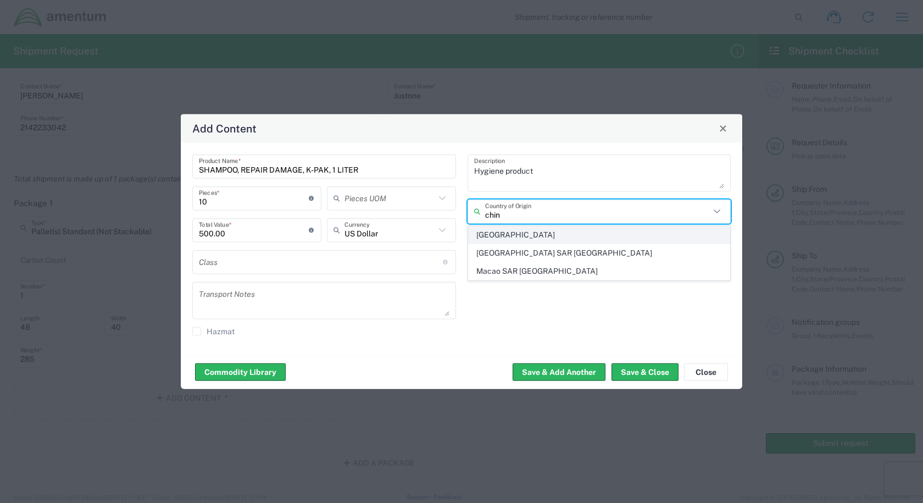
click at [557, 239] on span "China" at bounding box center [600, 234] width 262 height 17
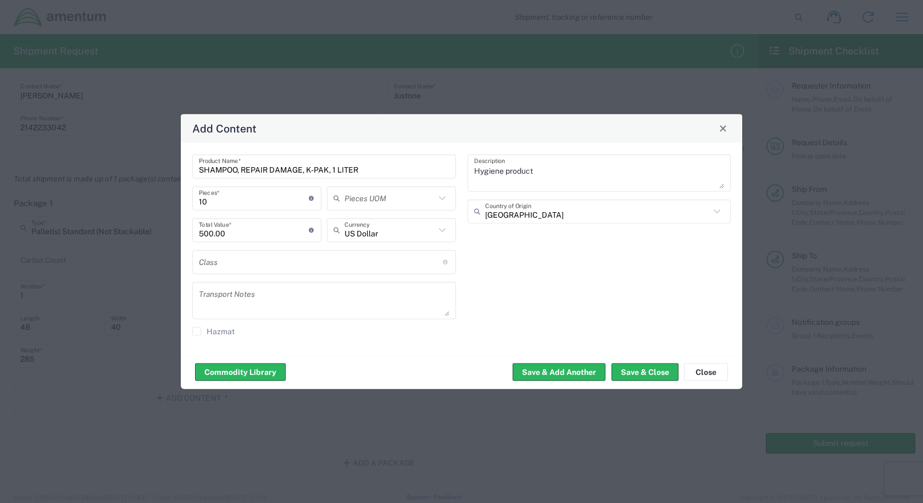
drag, startPoint x: 564, startPoint y: 276, endPoint x: 540, endPoint y: 248, distance: 37.4
click at [564, 279] on div "Hygiene product Description China Country of Origin" at bounding box center [599, 248] width 275 height 189
click at [712, 212] on icon at bounding box center [717, 211] width 14 height 14
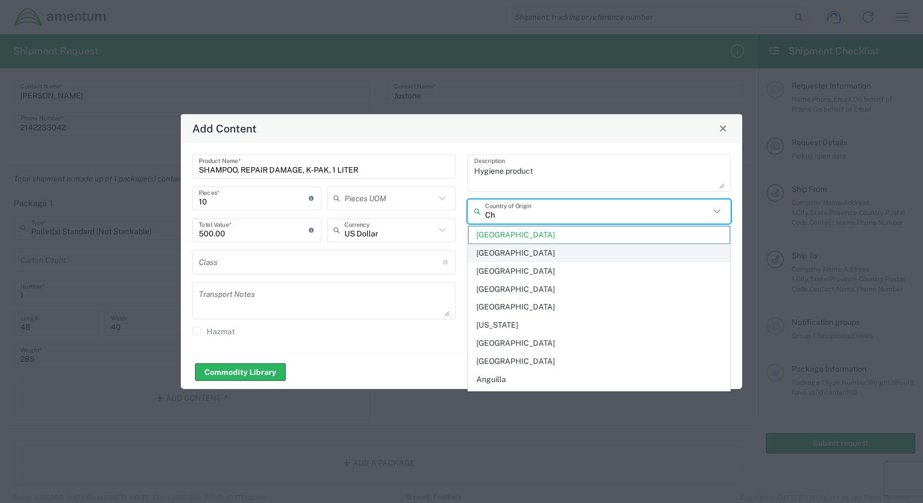
type input "C"
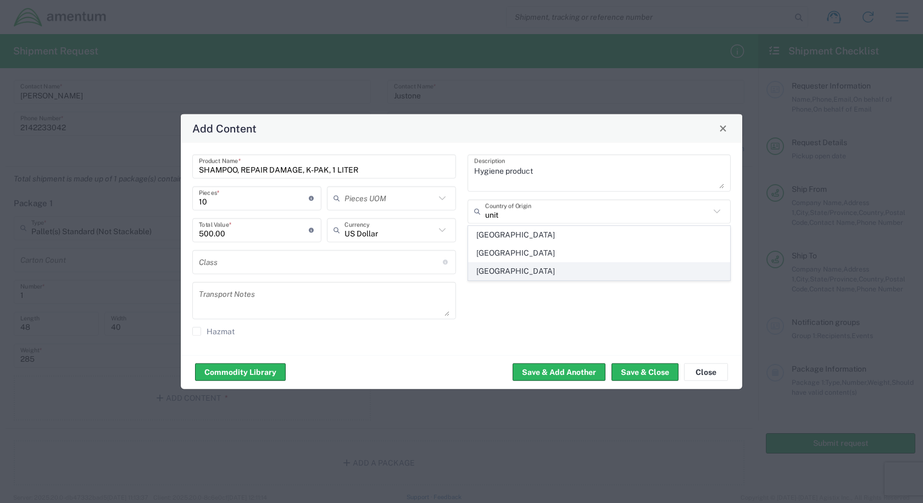
click at [562, 268] on span "United States" at bounding box center [600, 271] width 262 height 17
type input "United States"
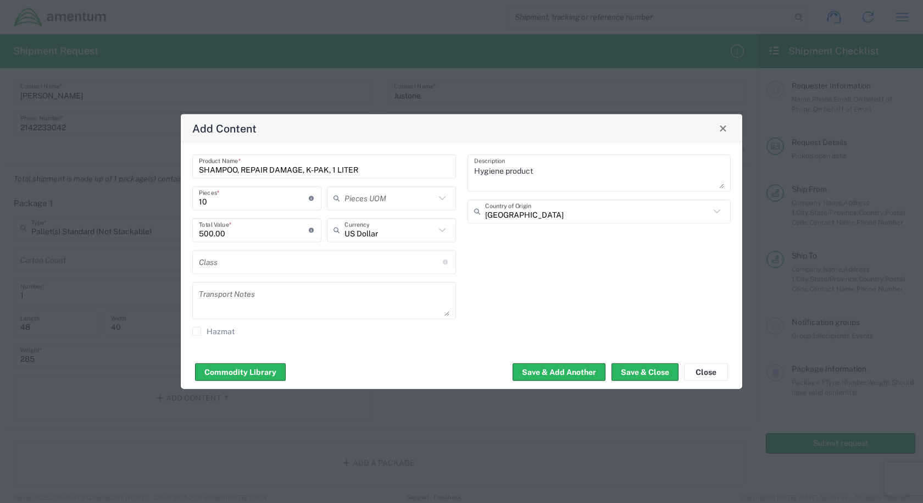
click at [579, 298] on div "Hygiene product Description United States Country of Origin" at bounding box center [599, 248] width 275 height 189
click at [645, 374] on button "Save & Close" at bounding box center [645, 372] width 67 height 18
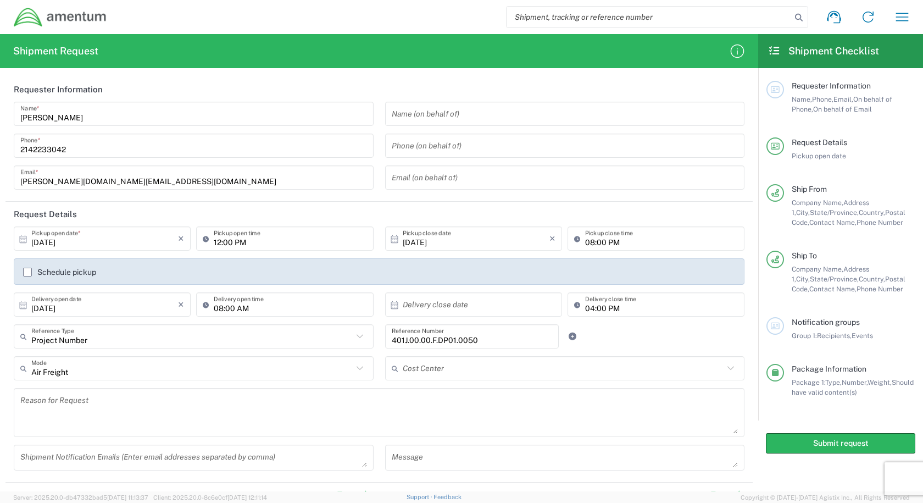
click at [27, 273] on label "Schedule pickup" at bounding box center [59, 272] width 73 height 9
click at [27, 272] on input "Schedule pickup" at bounding box center [27, 272] width 0 height 0
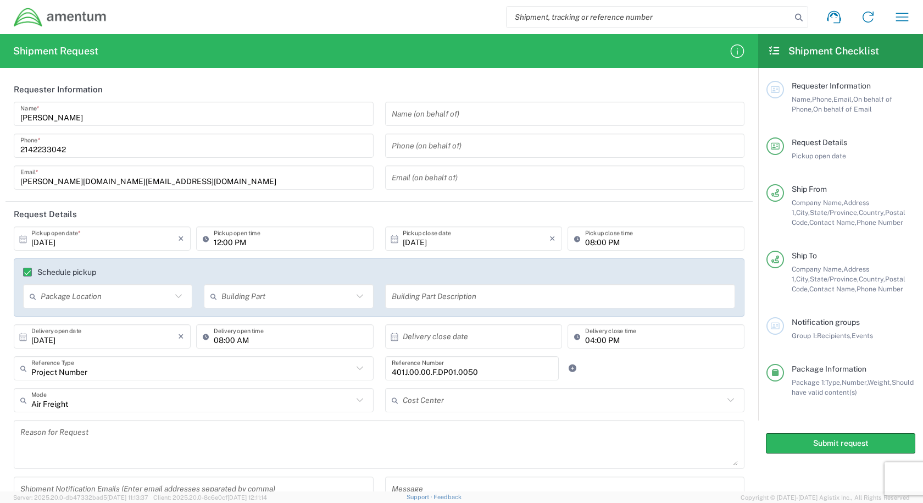
click at [179, 298] on icon at bounding box center [178, 296] width 14 height 14
click at [144, 338] on span "None" at bounding box center [106, 338] width 165 height 17
click at [174, 295] on icon at bounding box center [178, 296] width 14 height 14
type input "None"
click at [363, 263] on div "Schedule pickup None Package Location None Front Rear Side Building Part Apartm…" at bounding box center [379, 287] width 731 height 58
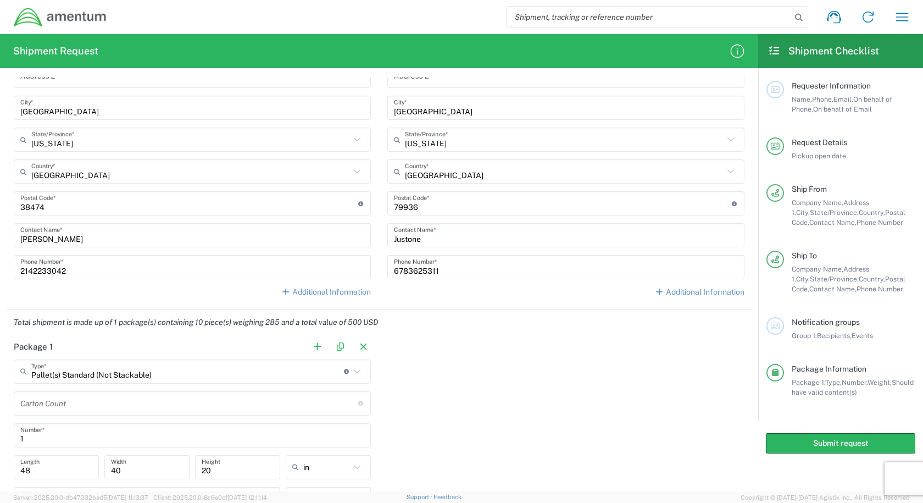
scroll to position [605, 0]
click at [847, 444] on button "Submit request" at bounding box center [840, 443] width 149 height 20
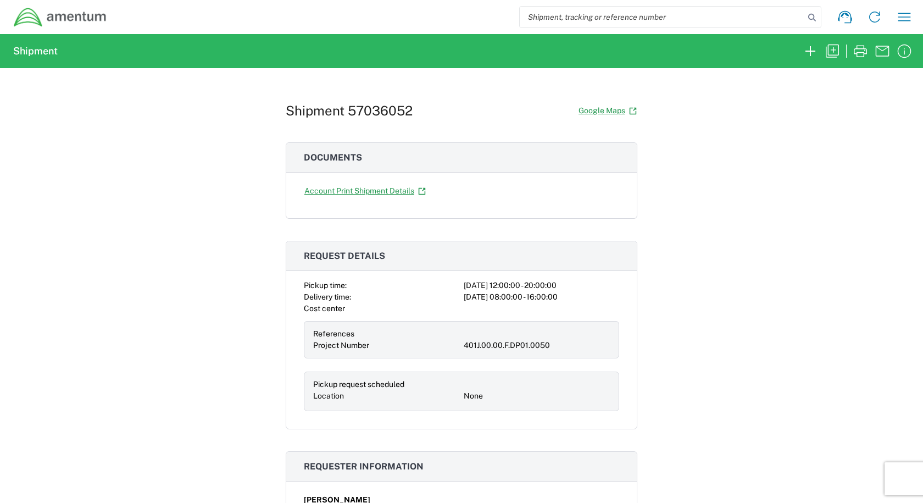
click at [385, 115] on h1 "Shipment 57036052" at bounding box center [349, 111] width 127 height 16
copy h1 "57036052"
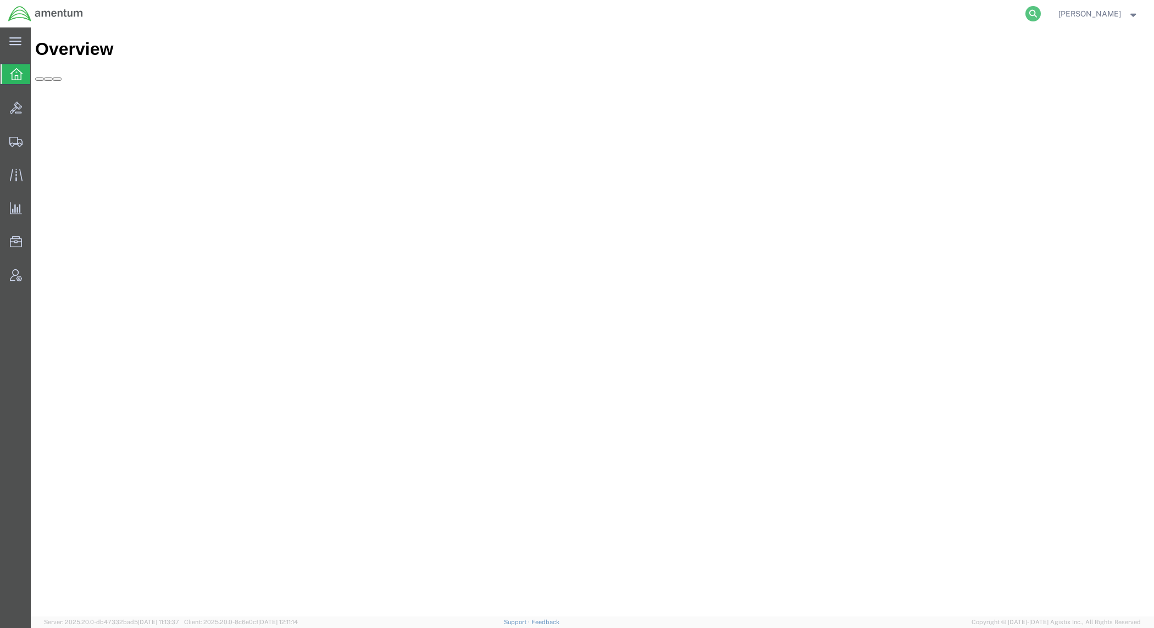
click at [1041, 14] on icon at bounding box center [1033, 13] width 15 height 15
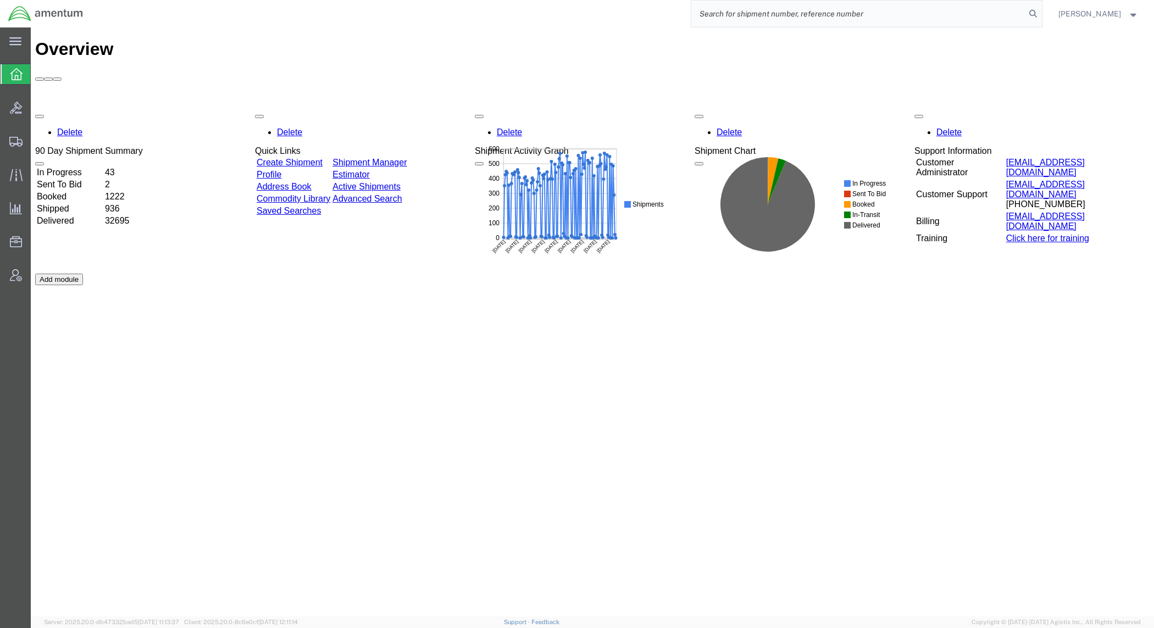
click at [918, 14] on input "search" at bounding box center [858, 14] width 334 height 26
paste input "57036052"
type input "57036052"
click at [1041, 12] on icon at bounding box center [1033, 13] width 15 height 15
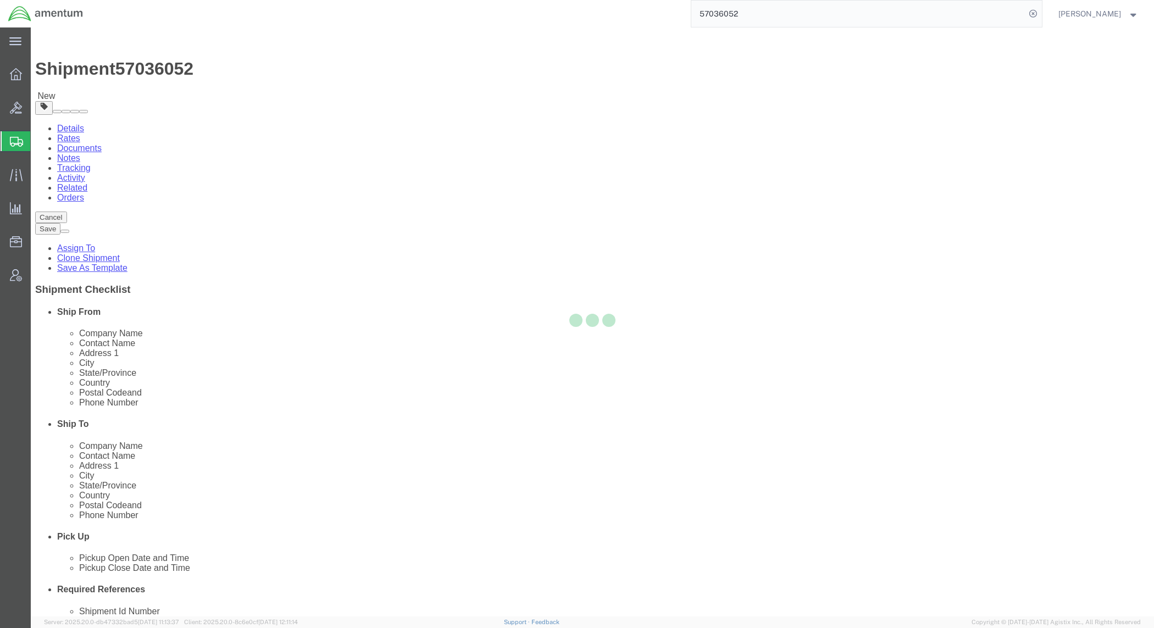
select select
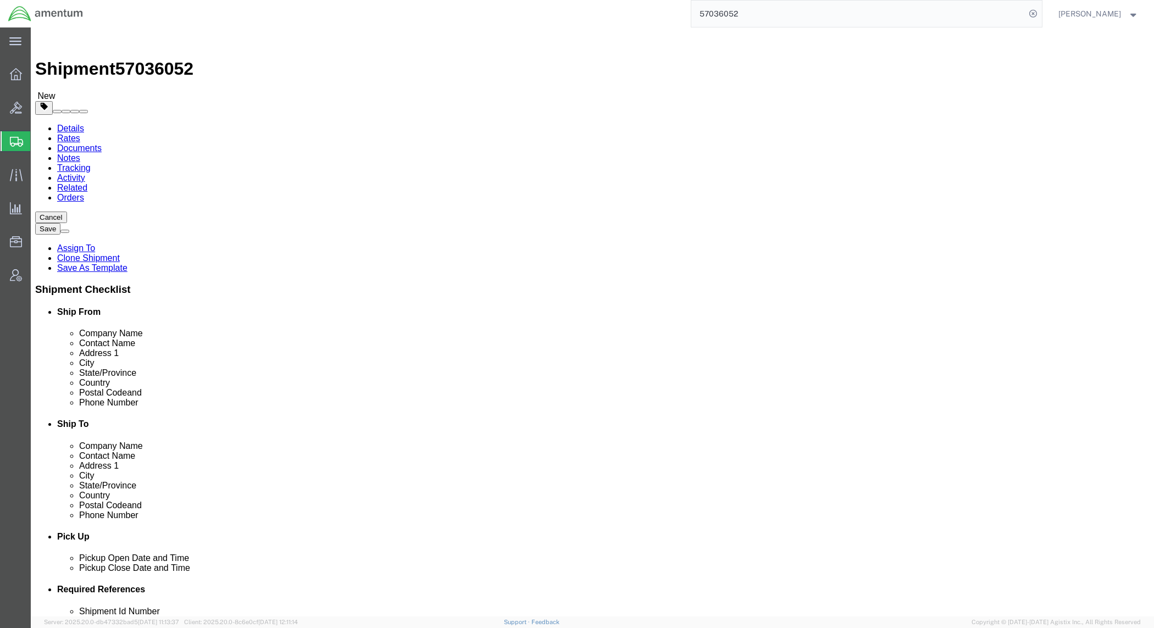
click link "Rates"
click at [746, 17] on input "57036052" at bounding box center [858, 14] width 334 height 26
